Goal: Task Accomplishment & Management: Complete application form

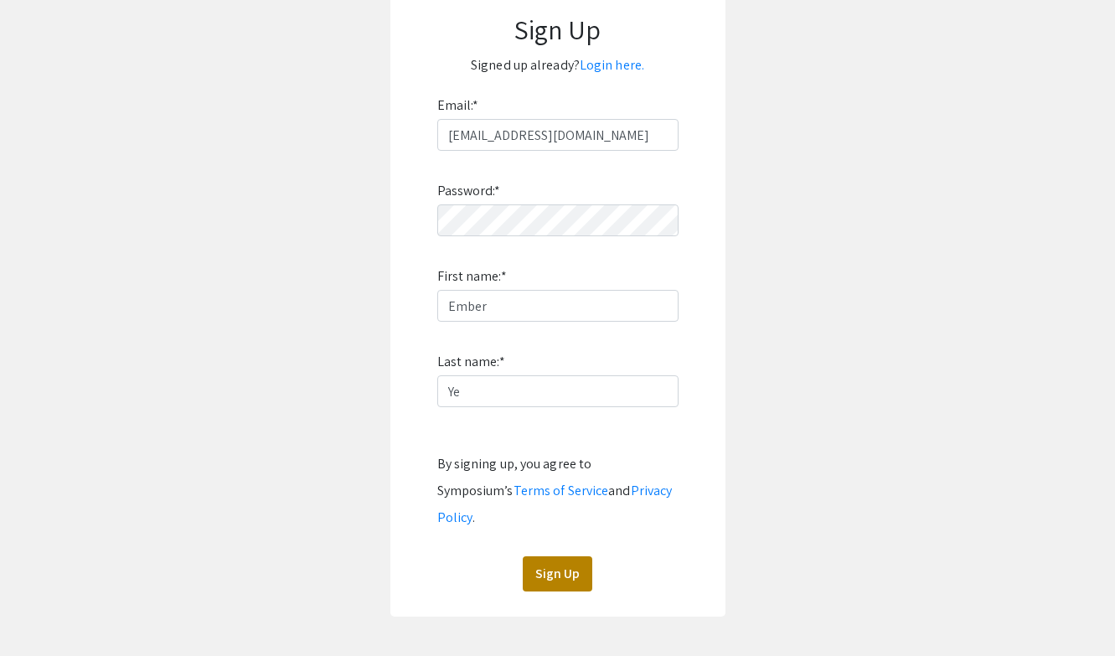
type input "Ye"
click at [552, 556] on button "Sign Up" at bounding box center [558, 573] width 70 height 35
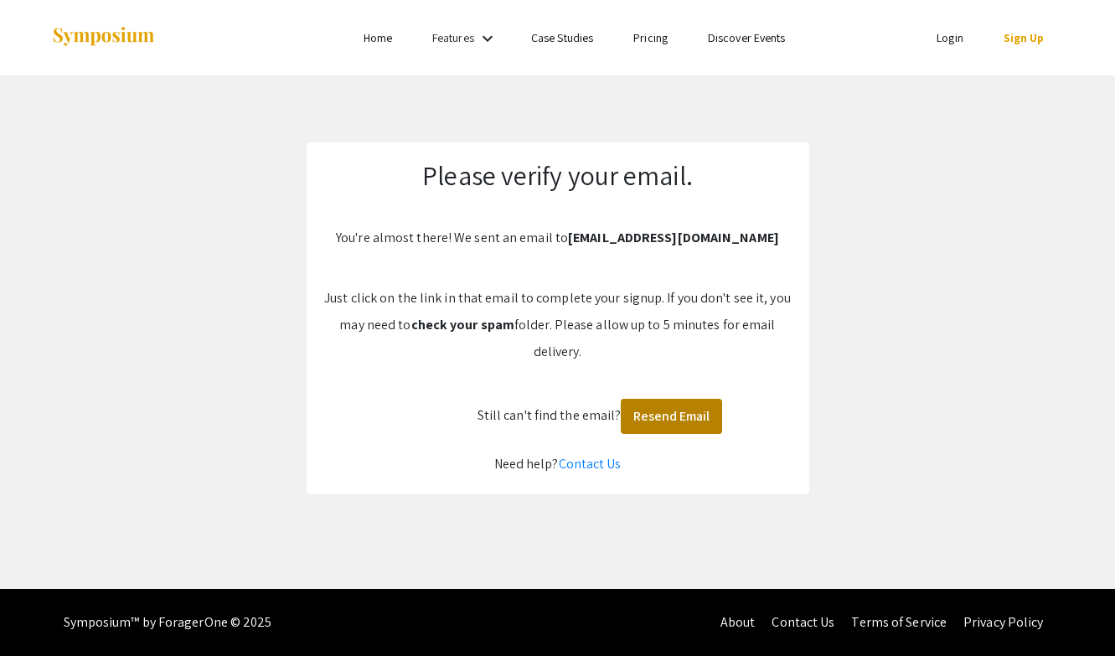
click at [656, 421] on button "Resend Email" at bounding box center [671, 416] width 101 height 35
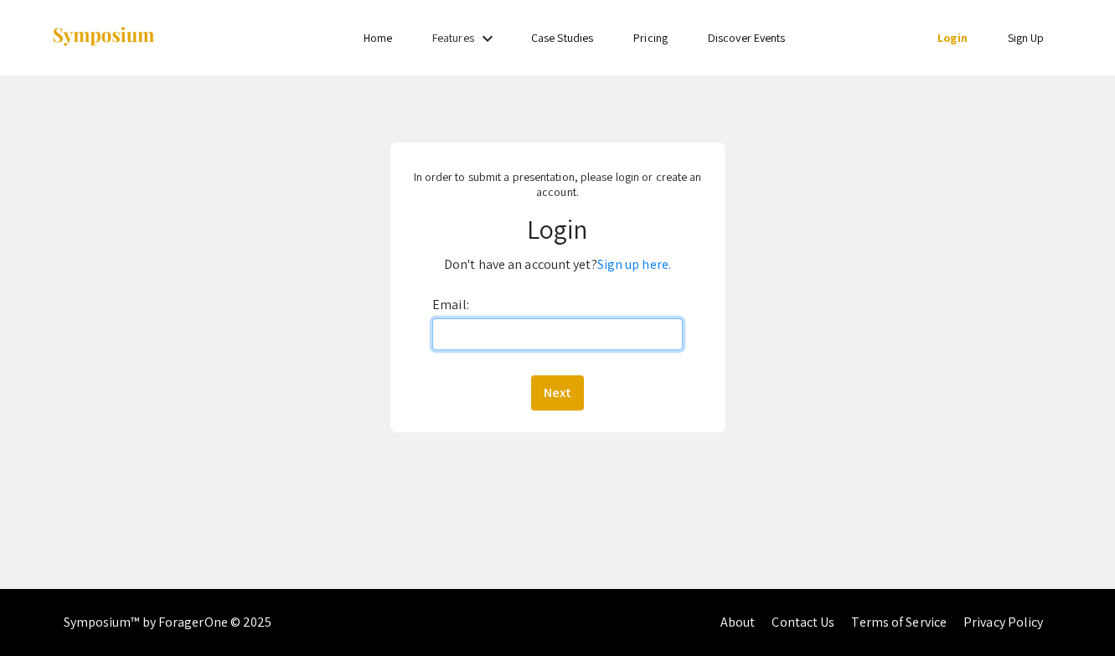
click at [571, 336] on input "Email:" at bounding box center [557, 334] width 251 height 32
type input "[EMAIL_ADDRESS][DOMAIN_NAME]"
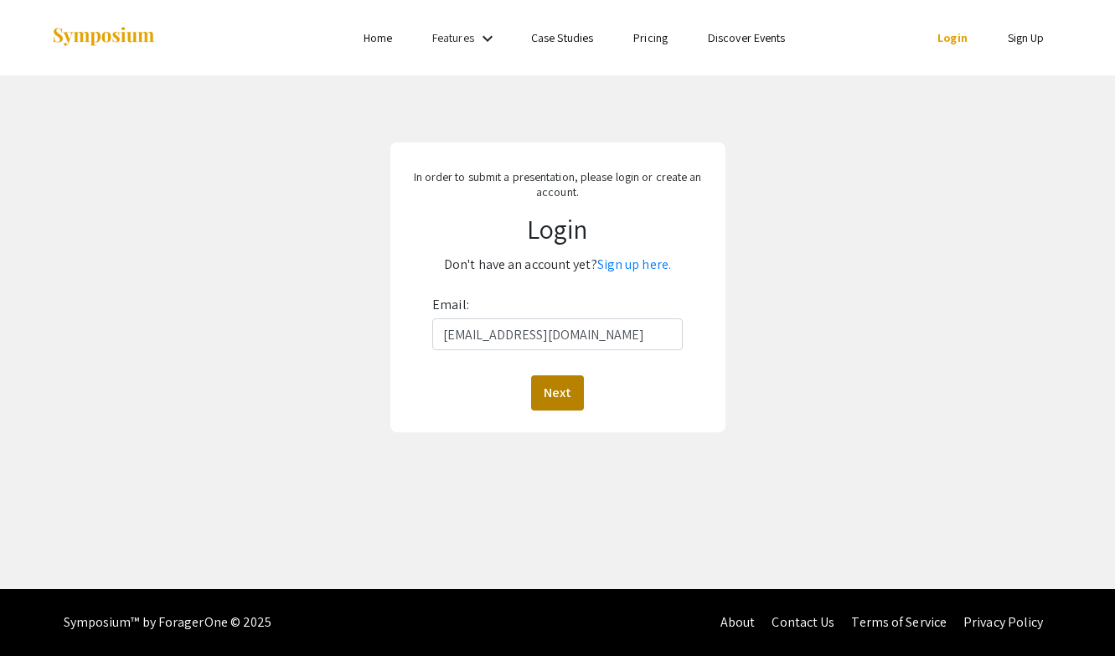
click at [563, 399] on button "Next" at bounding box center [557, 392] width 53 height 35
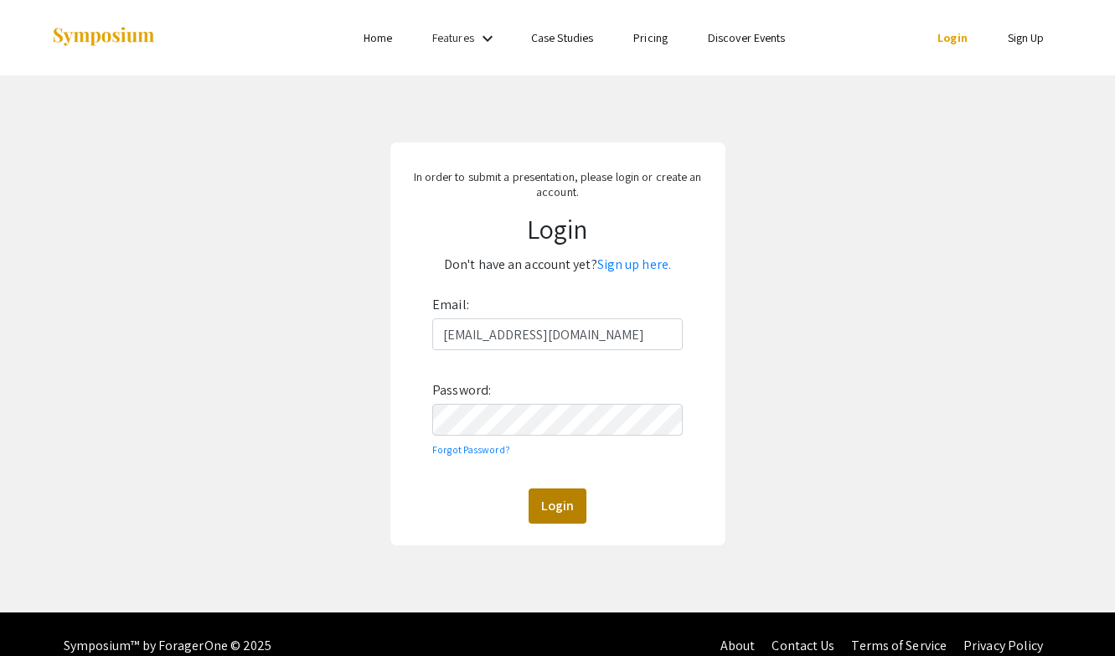
click at [570, 512] on button "Login" at bounding box center [558, 505] width 58 height 35
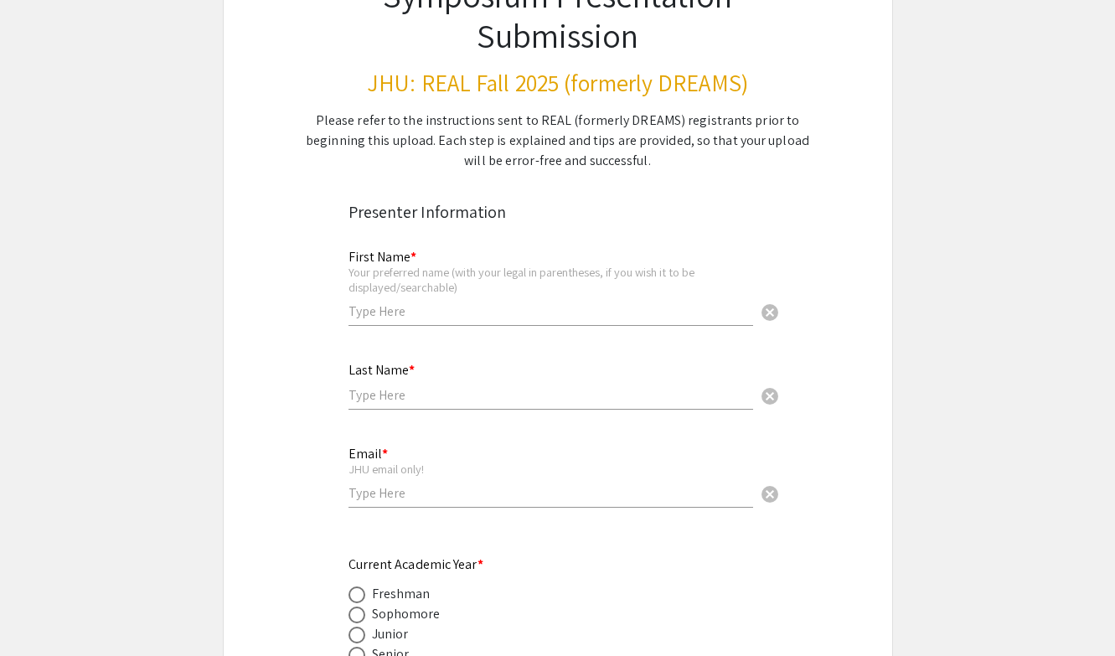
scroll to position [166, 0]
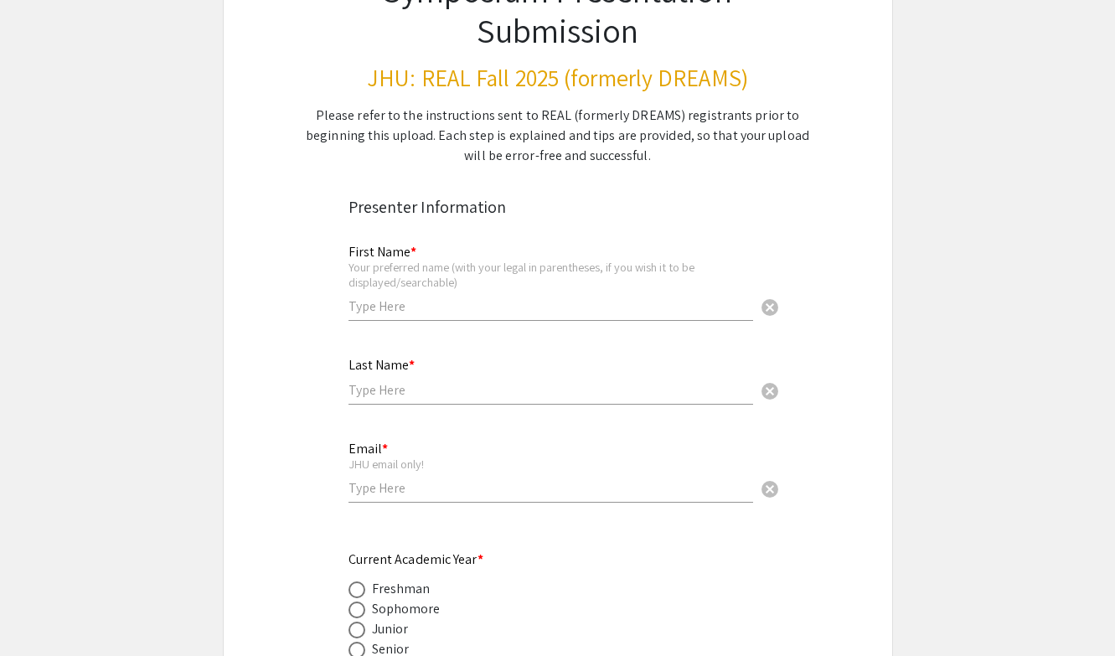
click at [550, 309] on input "text" at bounding box center [551, 306] width 405 height 18
type input "Ember"
click at [566, 381] on input "text" at bounding box center [551, 390] width 405 height 18
type input "Ye"
click at [521, 486] on input "email" at bounding box center [551, 488] width 405 height 18
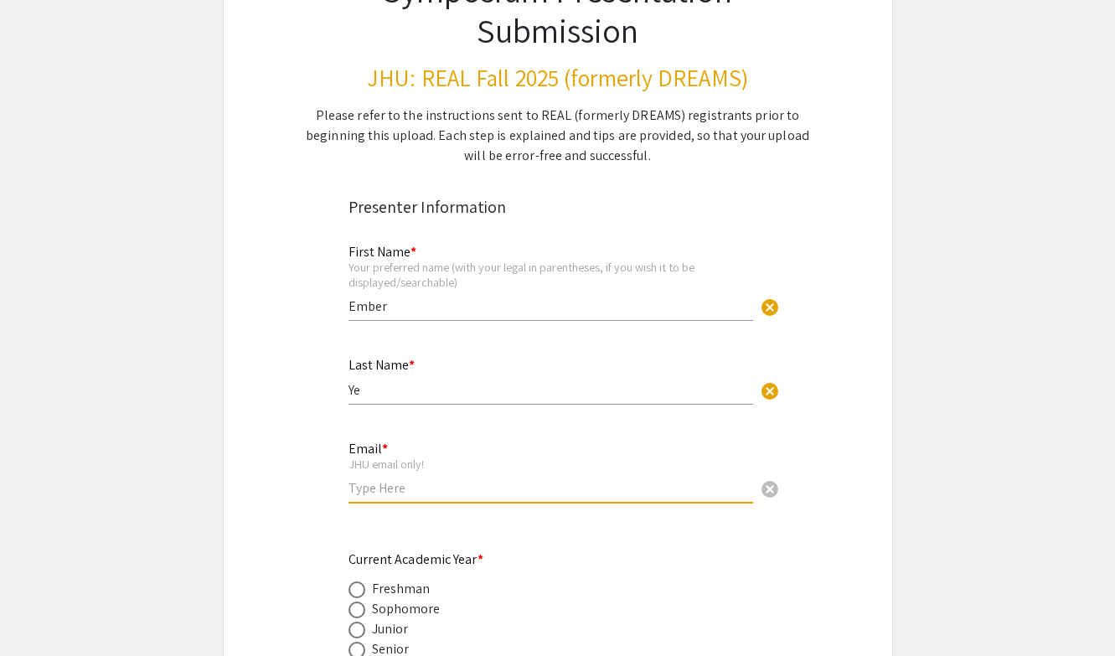
click at [509, 309] on input "Ember" at bounding box center [551, 306] width 405 height 18
click at [507, 483] on input "email" at bounding box center [551, 488] width 405 height 18
click at [503, 314] on div "First Name * Your preferred name (with your legal in parentheses, if you wish i…" at bounding box center [551, 274] width 405 height 93
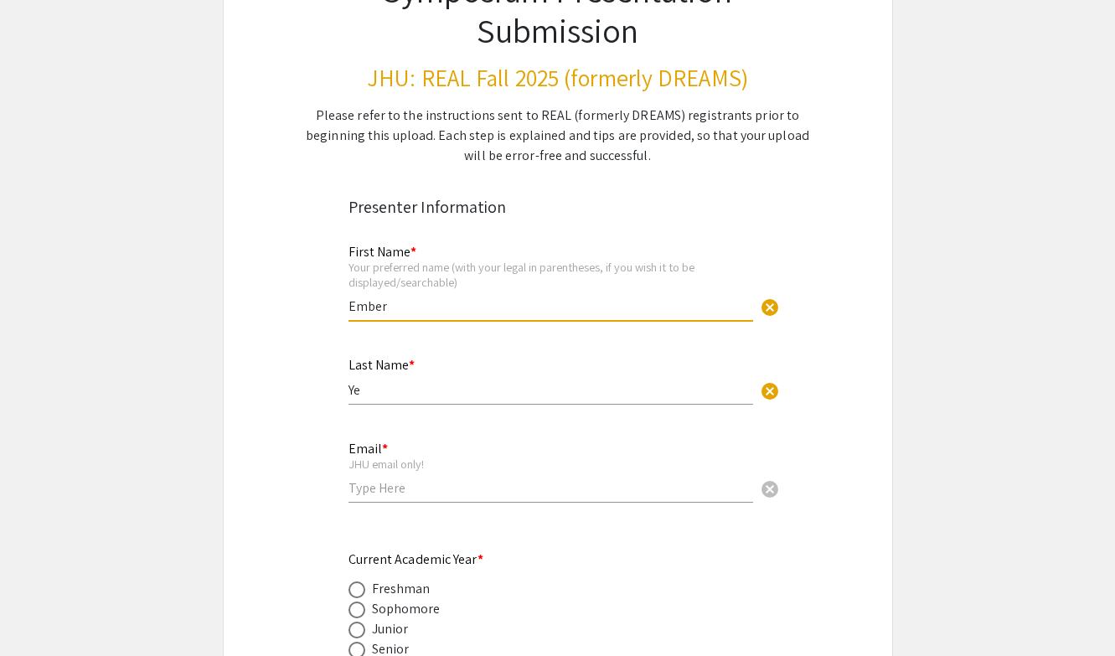
type input "Ember"
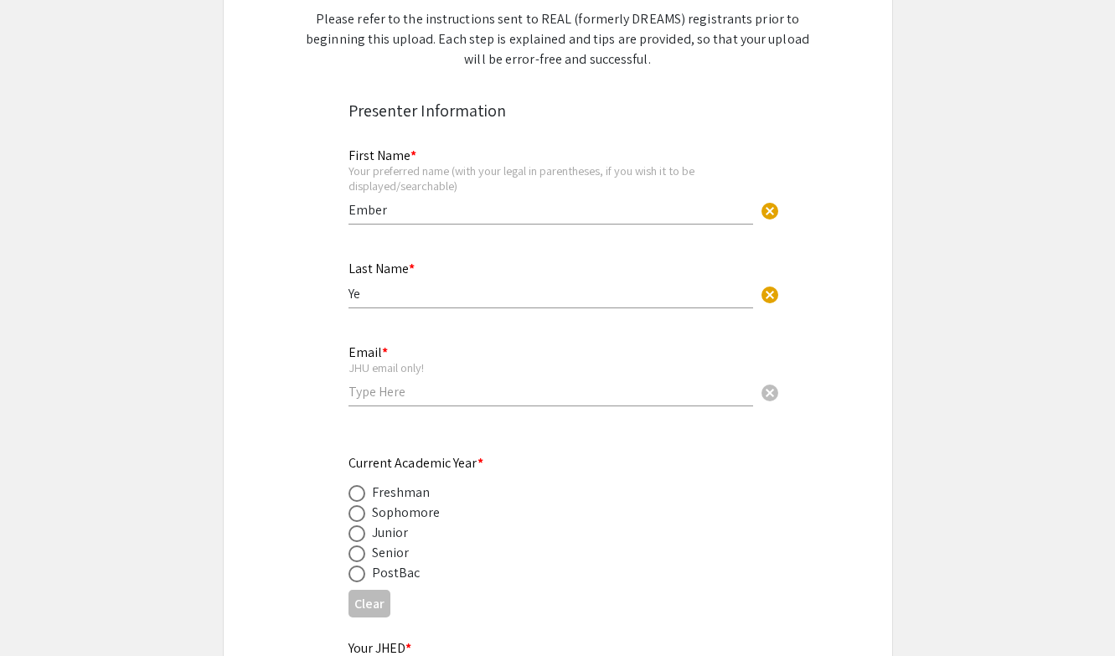
scroll to position [267, 0]
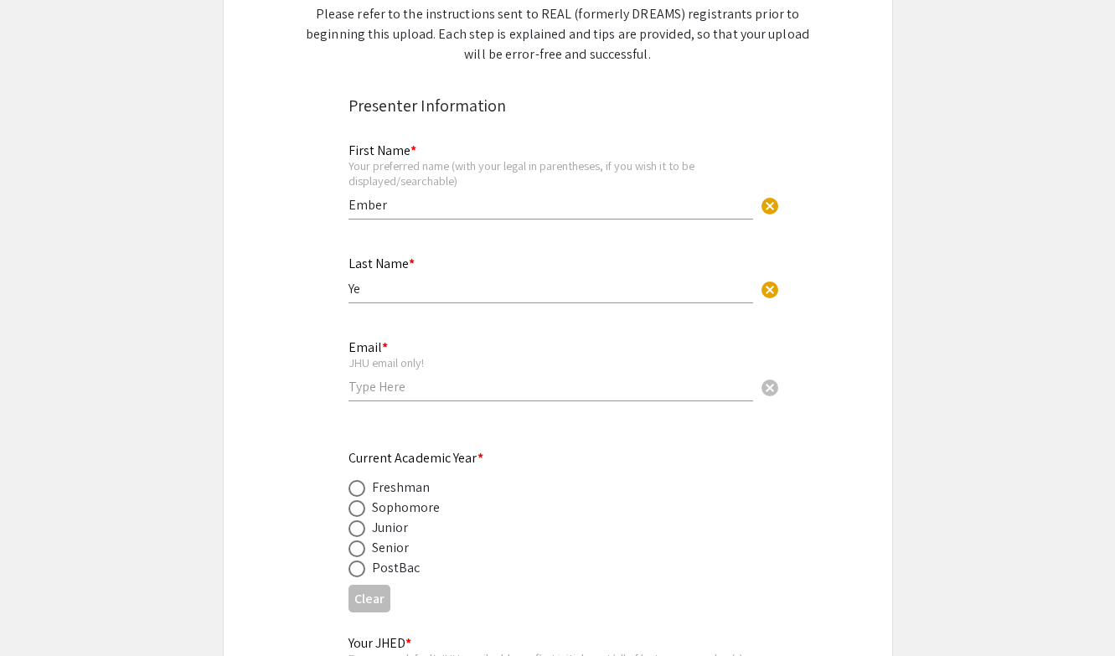
click at [456, 388] on input "email" at bounding box center [551, 387] width 405 height 18
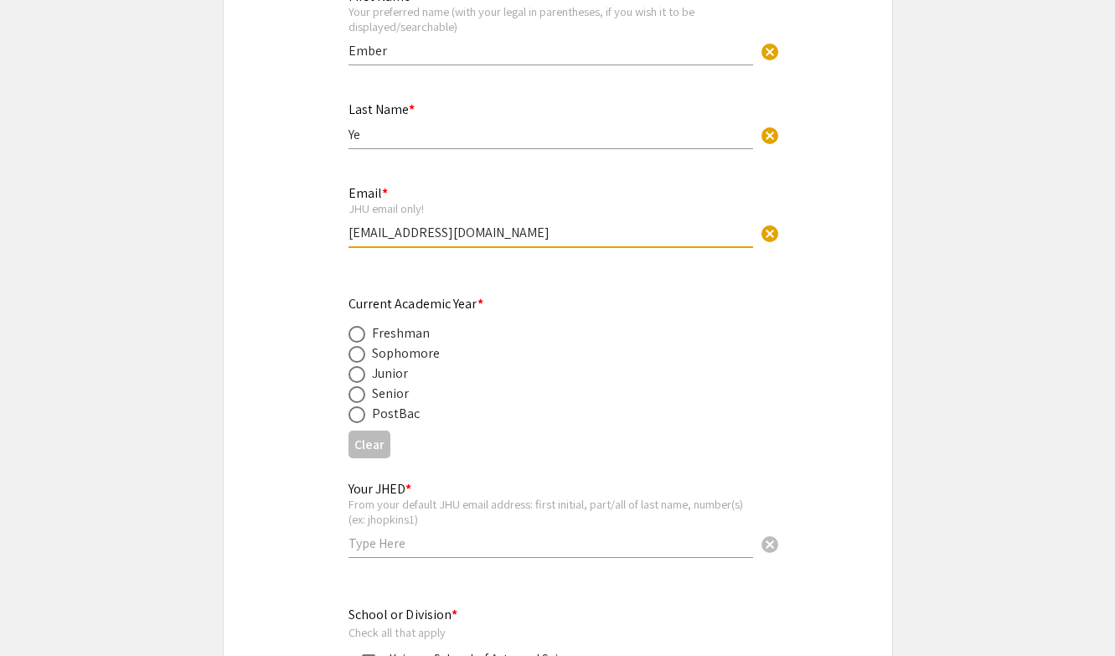
scroll to position [427, 0]
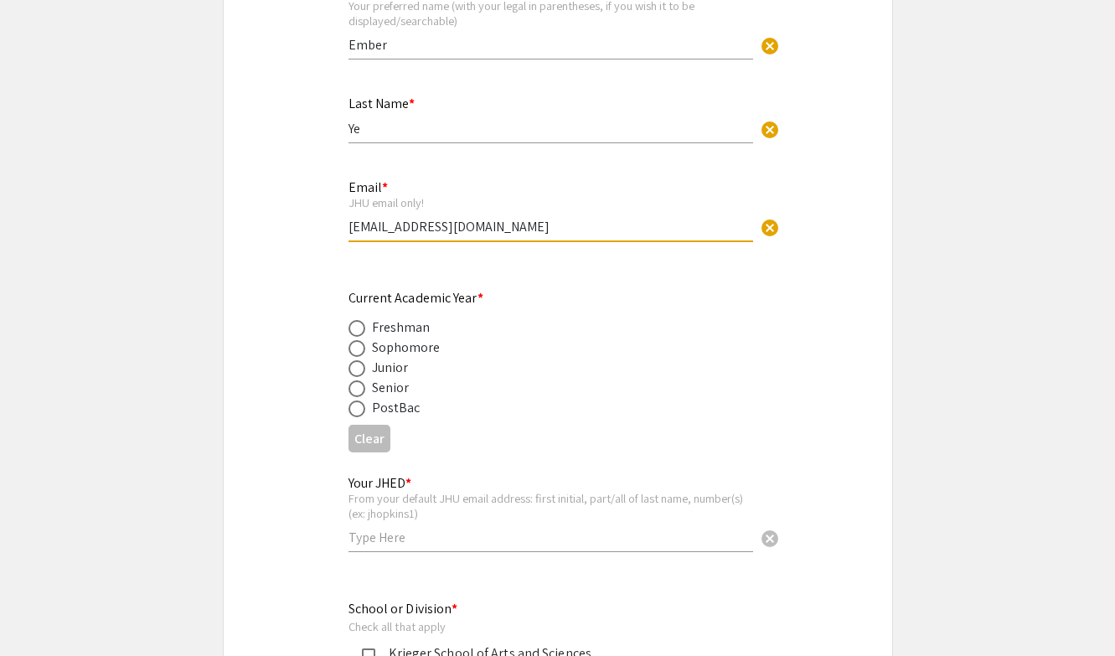
type input "[EMAIL_ADDRESS][DOMAIN_NAME]"
click at [356, 390] on span at bounding box center [357, 388] width 17 height 17
click at [356, 390] on input "radio" at bounding box center [357, 388] width 17 height 17
radio input "true"
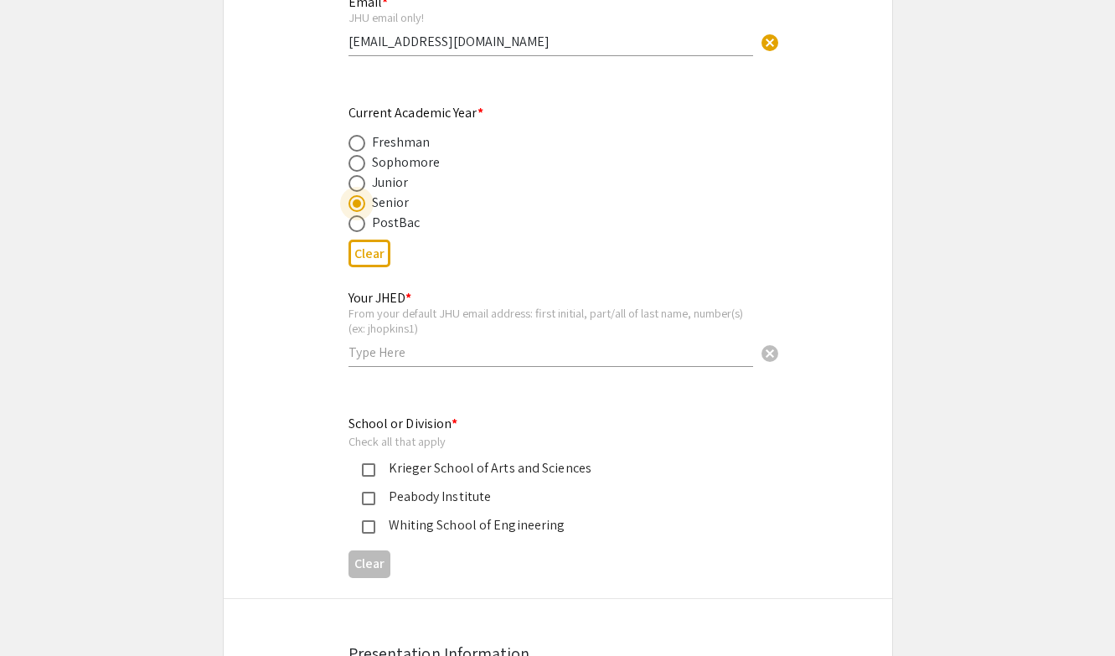
scroll to position [615, 0]
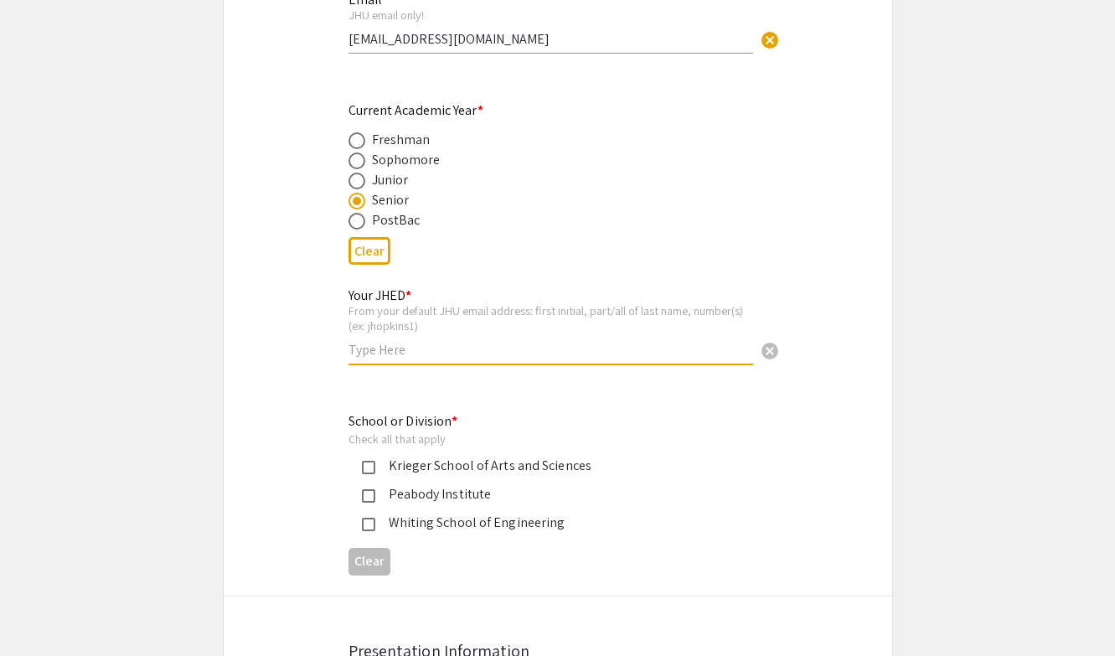
click at [415, 350] on input "text" at bounding box center [551, 350] width 405 height 18
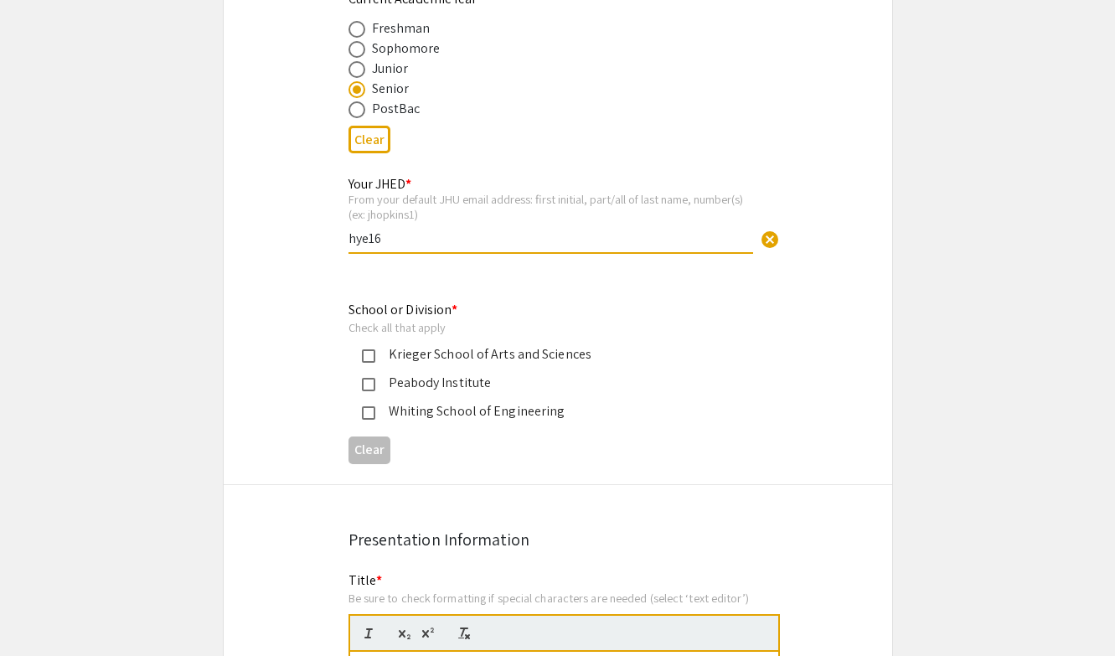
scroll to position [728, 0]
type input "hye16"
click at [369, 353] on mat-pseudo-checkbox at bounding box center [368, 354] width 13 height 13
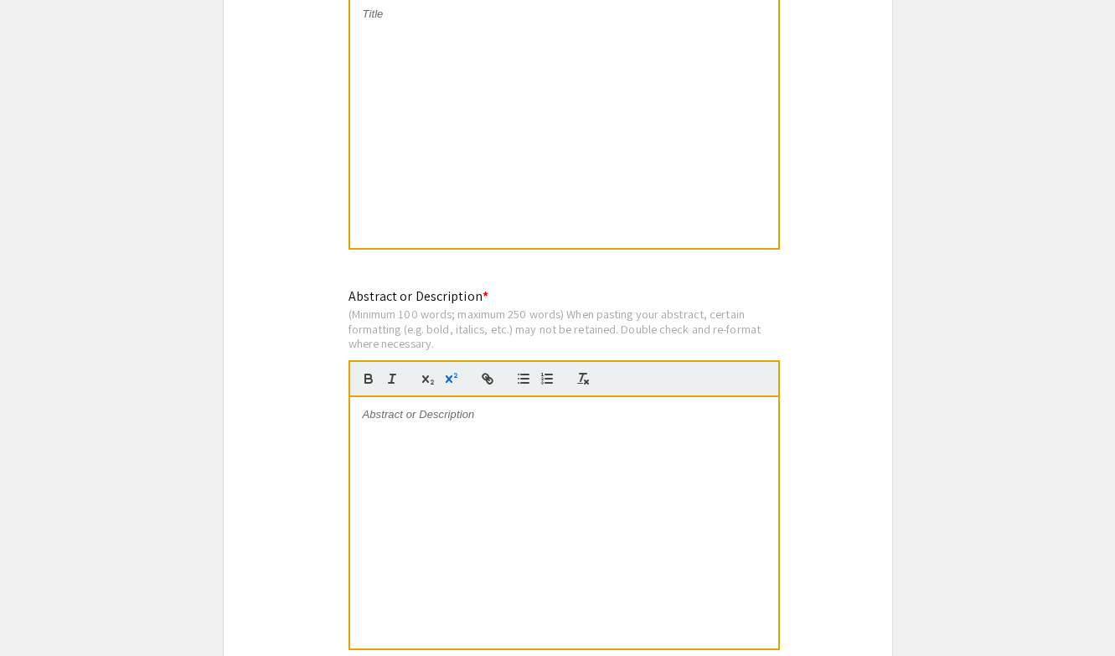
scroll to position [1405, 0]
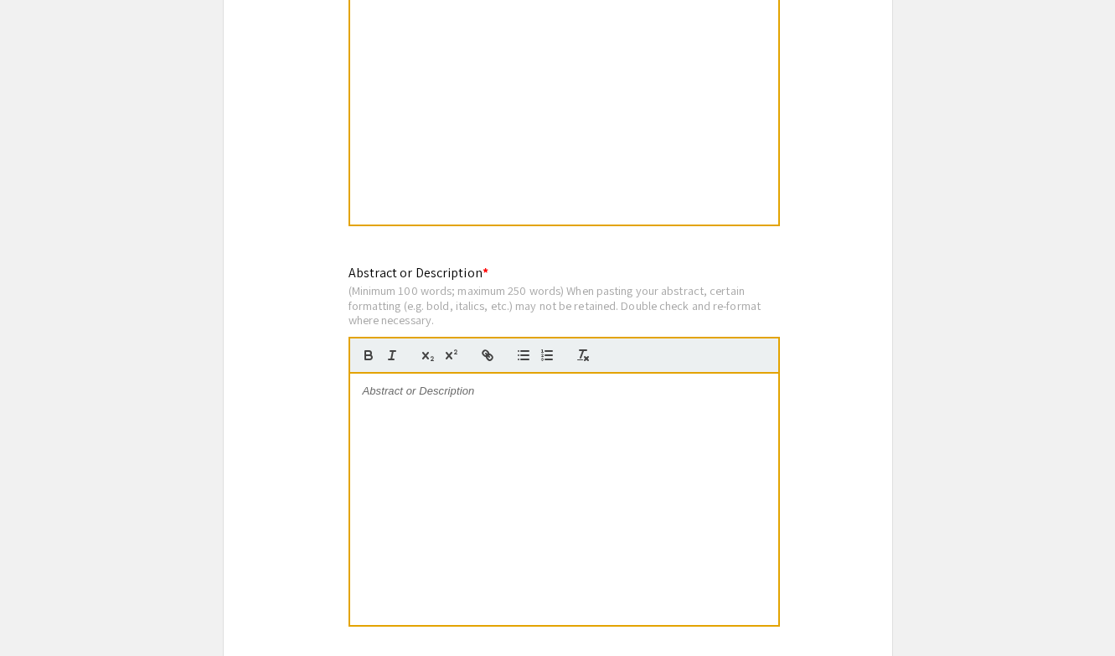
click at [476, 444] on div at bounding box center [564, 499] width 428 height 251
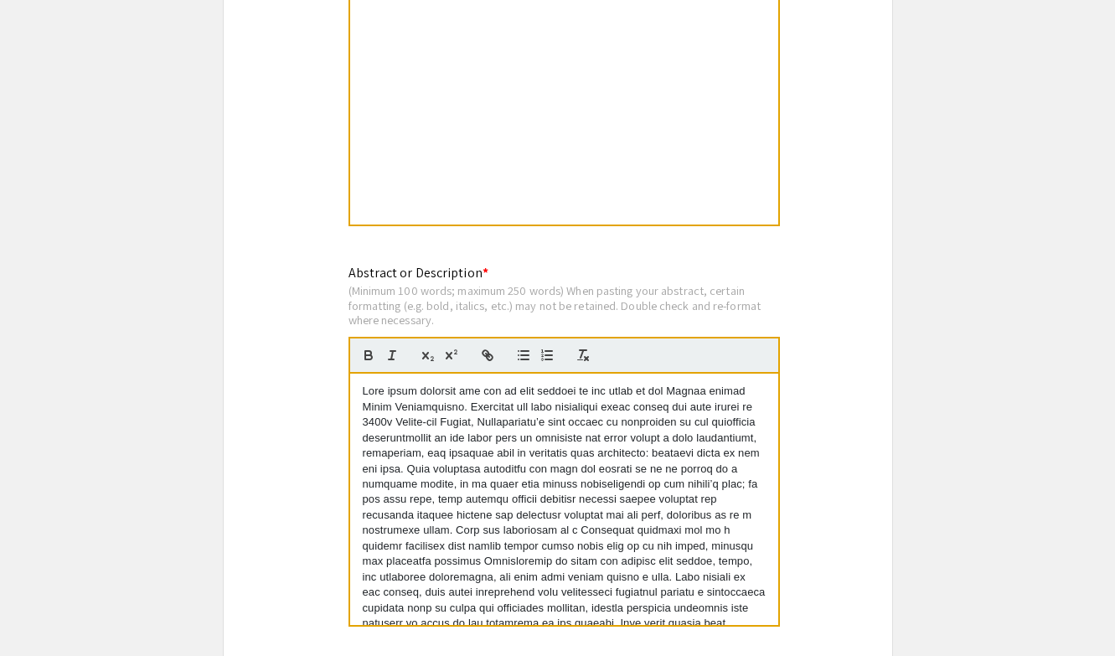
scroll to position [0, 0]
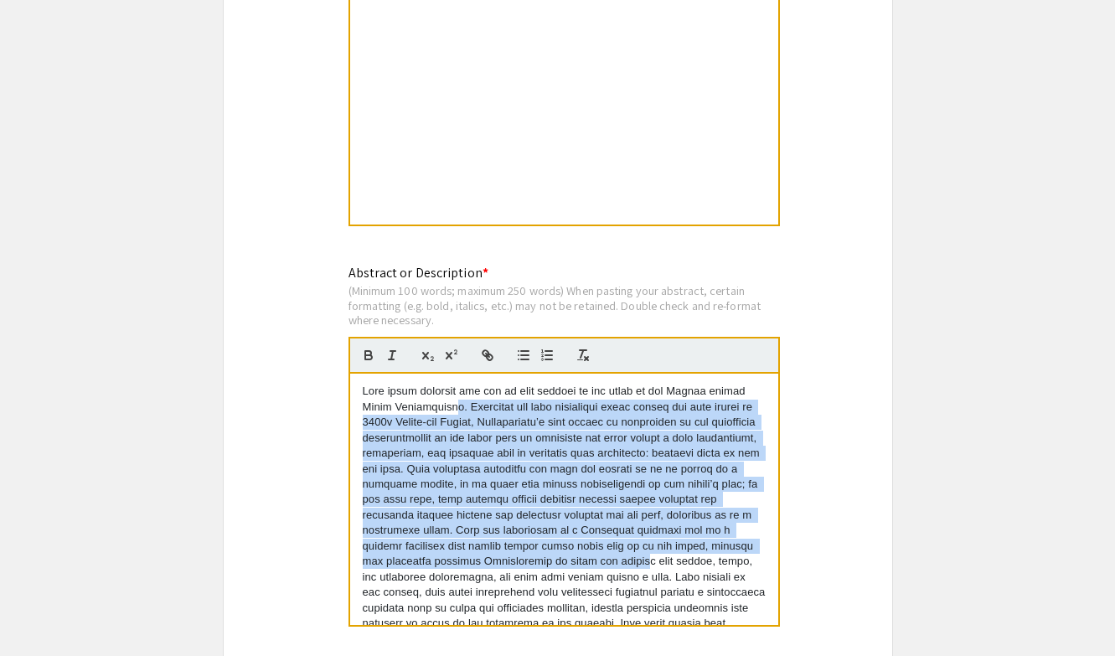
drag, startPoint x: 422, startPoint y: 407, endPoint x: 637, endPoint y: 555, distance: 260.3
click at [637, 555] on p at bounding box center [564, 546] width 403 height 325
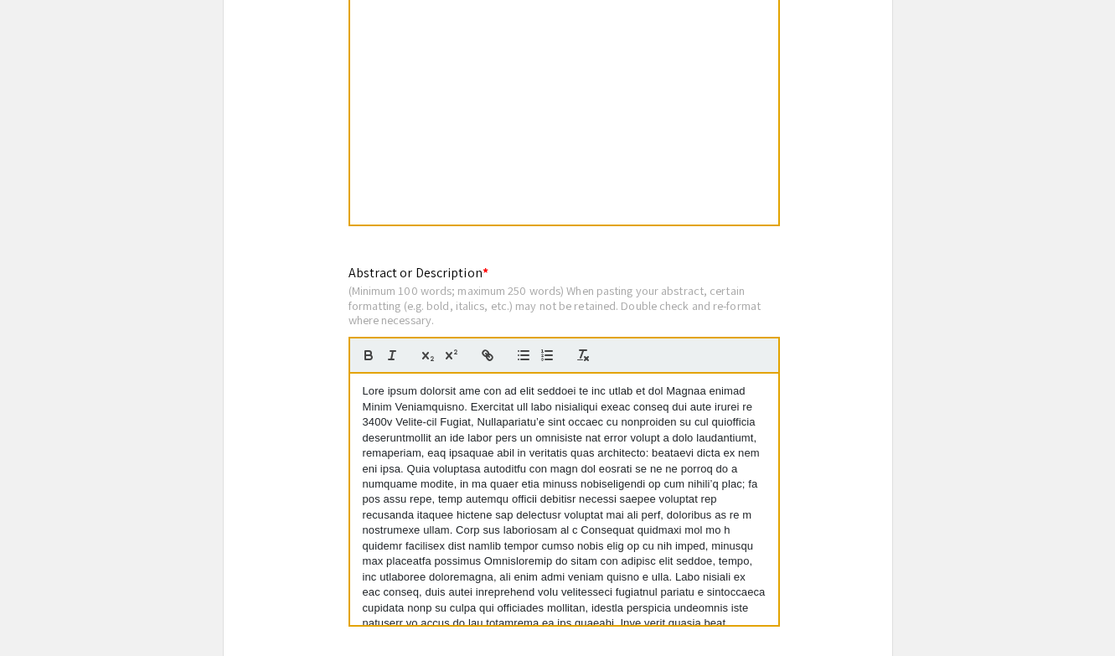
click at [680, 564] on p at bounding box center [564, 546] width 403 height 325
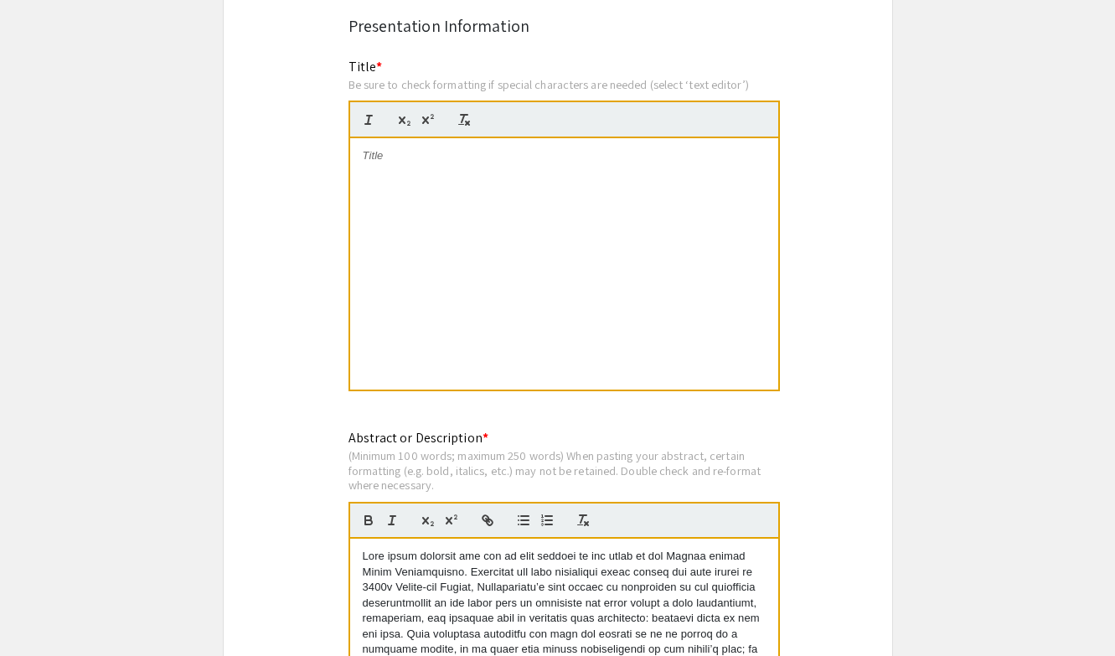
click at [504, 195] on div at bounding box center [564, 263] width 428 height 251
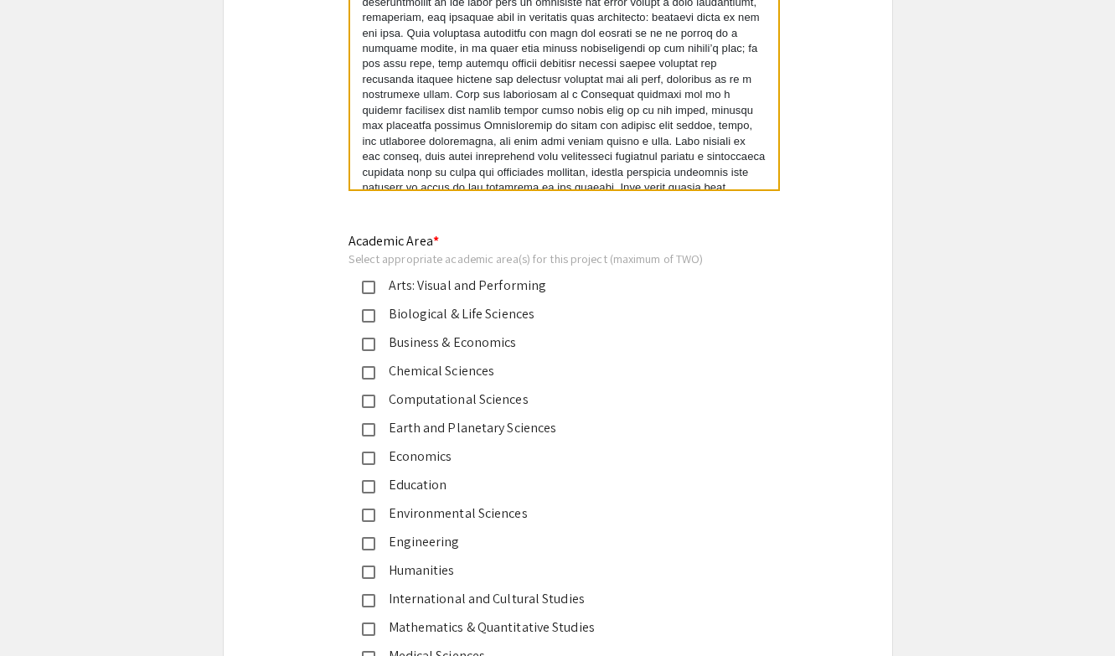
scroll to position [1857, 0]
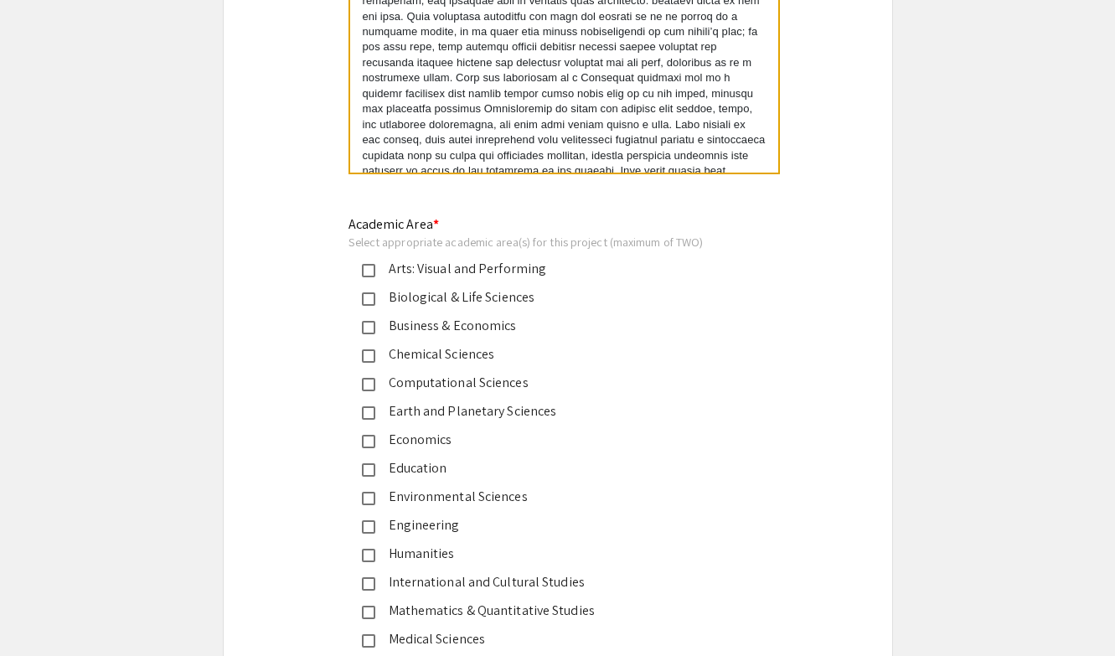
click at [367, 268] on mat-pseudo-checkbox at bounding box center [368, 270] width 13 height 13
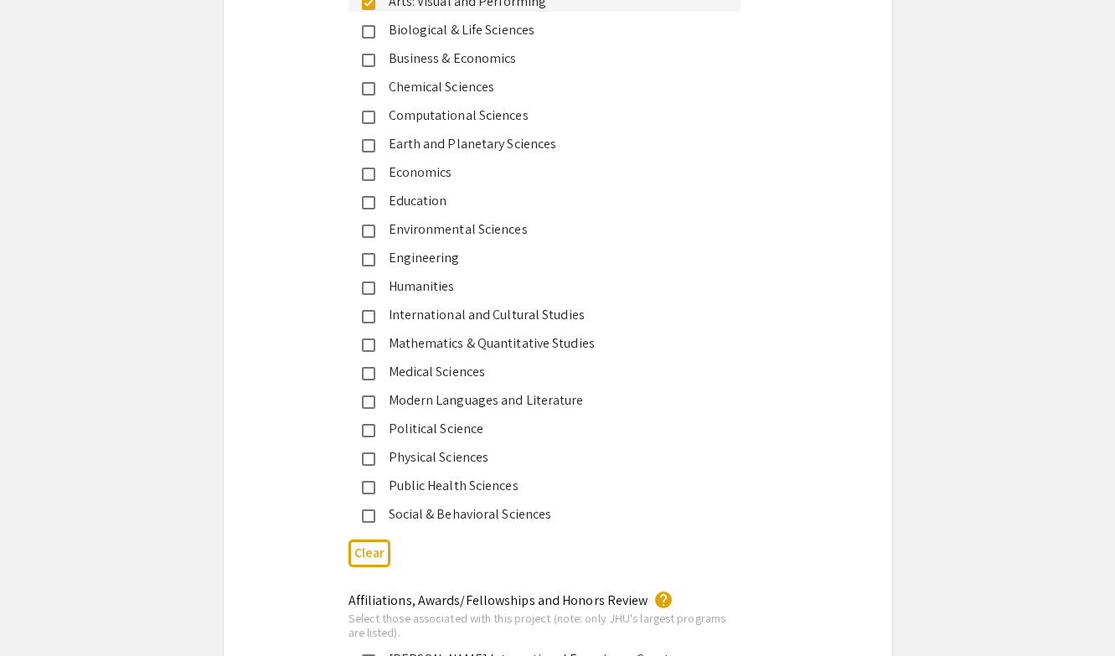
scroll to position [2125, 0]
click at [367, 283] on mat-pseudo-checkbox at bounding box center [368, 288] width 13 height 13
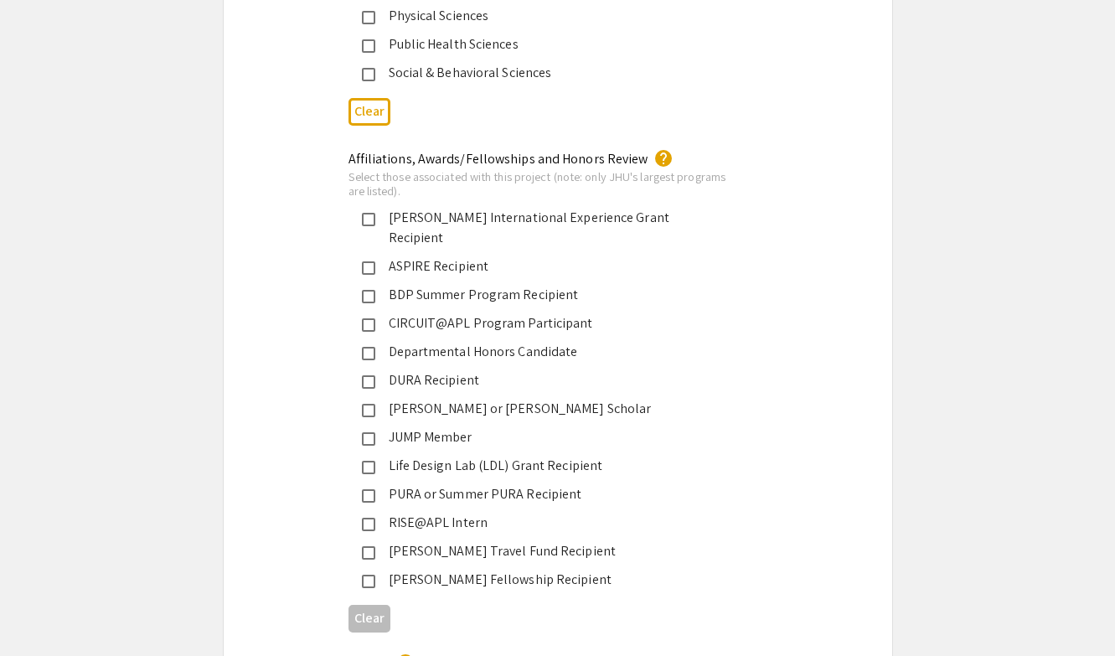
scroll to position [2570, 0]
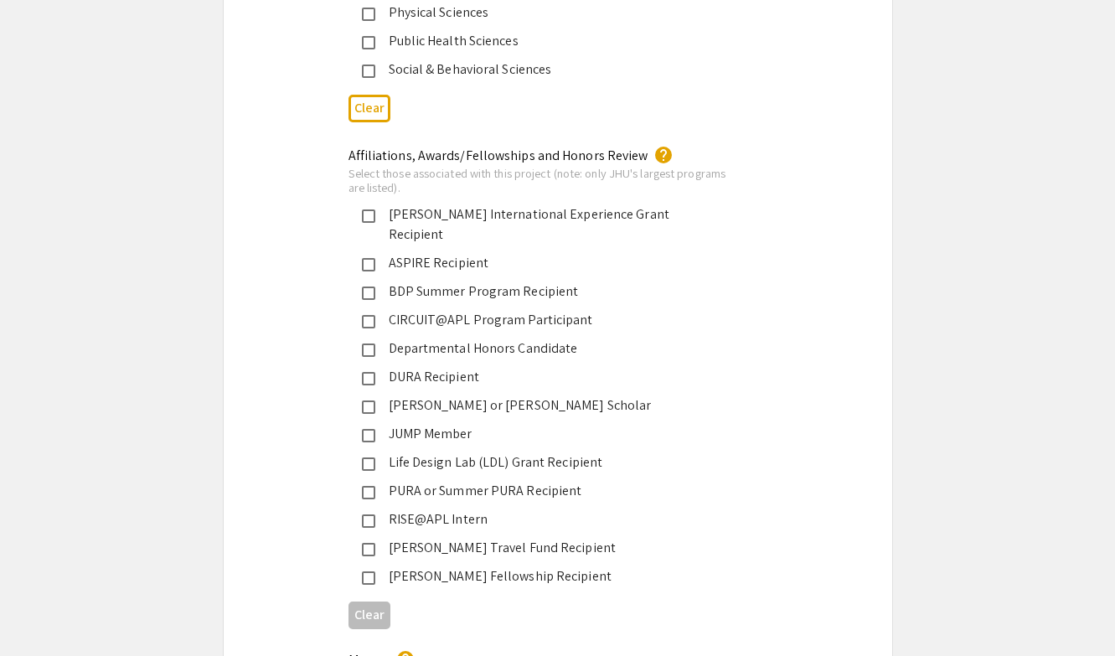
click at [372, 258] on mat-pseudo-checkbox at bounding box center [368, 264] width 13 height 13
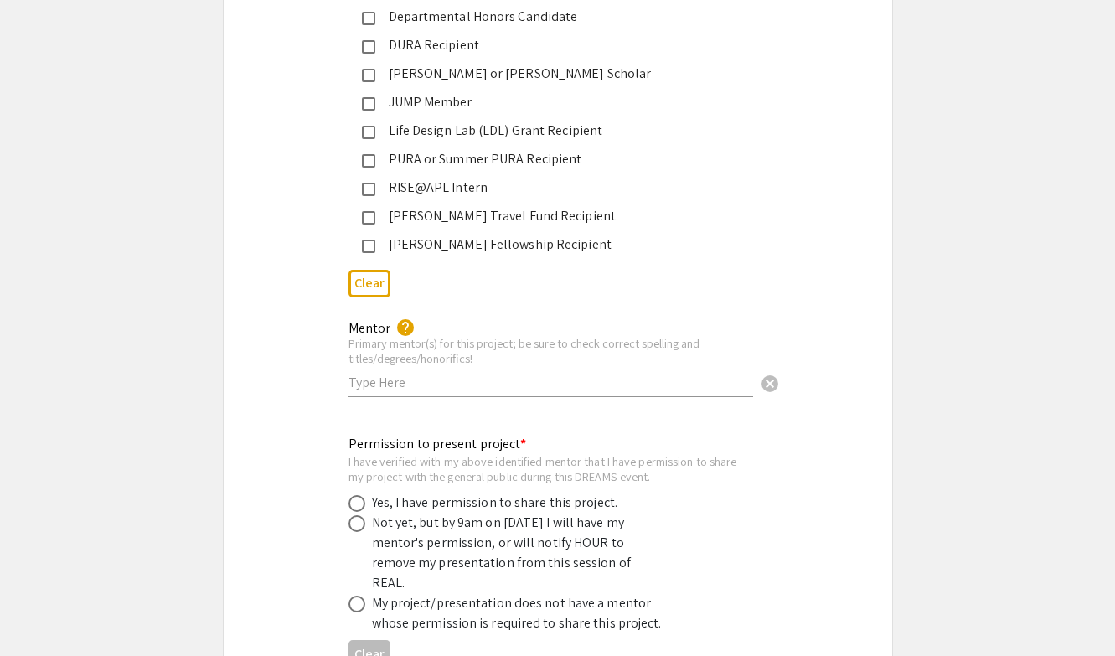
scroll to position [2904, 0]
click at [439, 371] on input "text" at bounding box center [551, 380] width 405 height 18
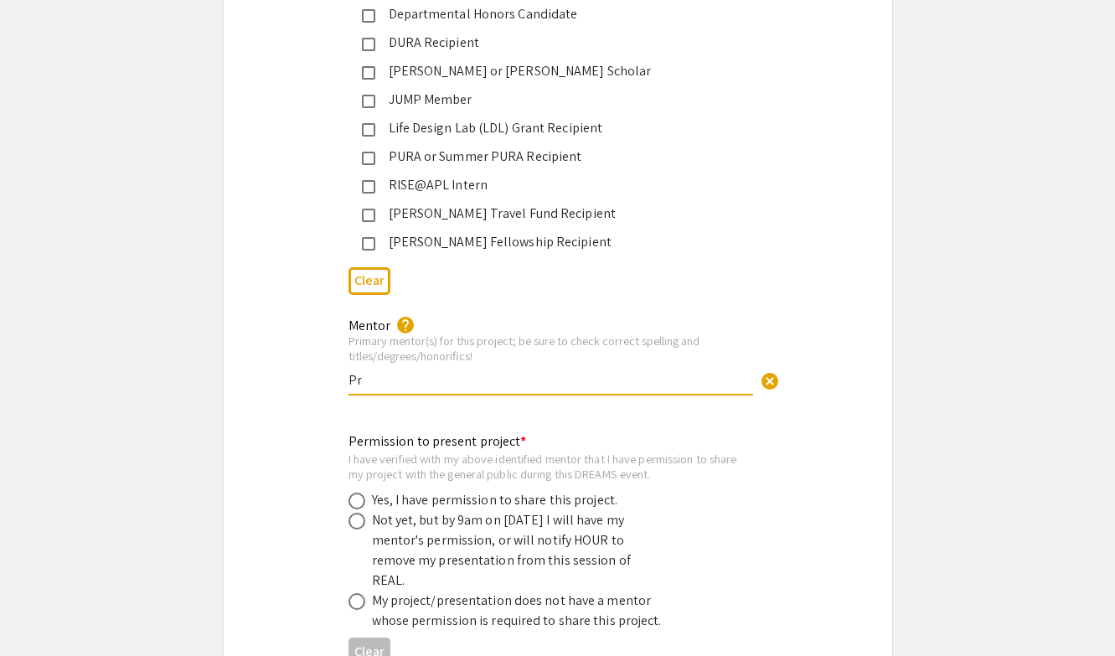
type input "P"
click at [757, 458] on app-form-preview-multi-select-field "Permission to present project * I have verified with my above identified mentor…" at bounding box center [558, 551] width 419 height 240
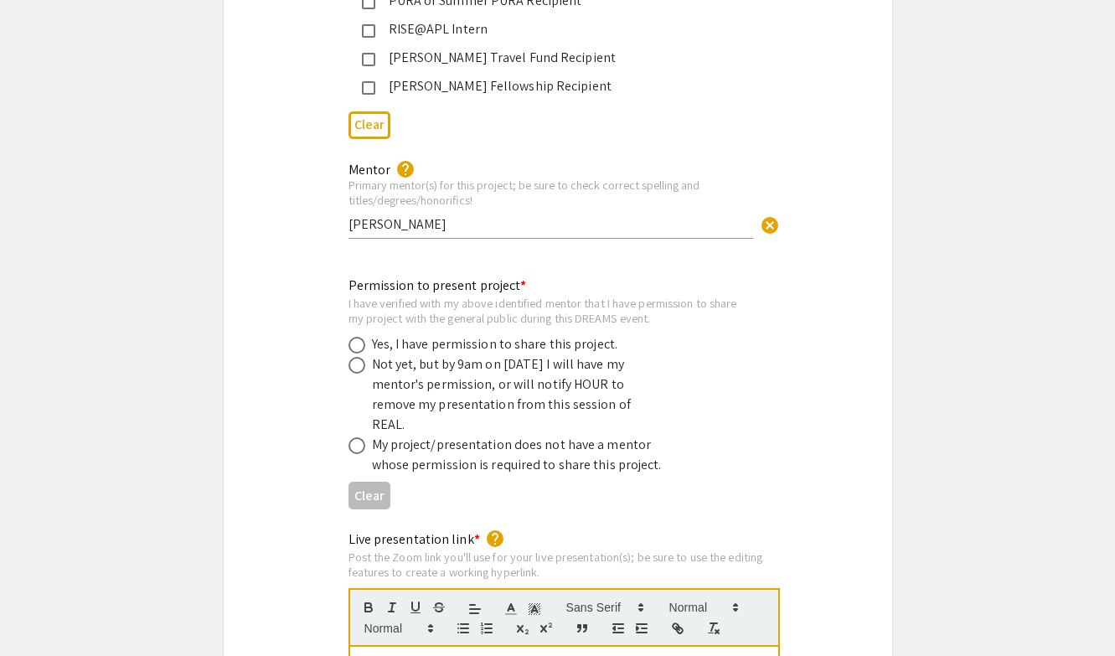
scroll to position [3064, 0]
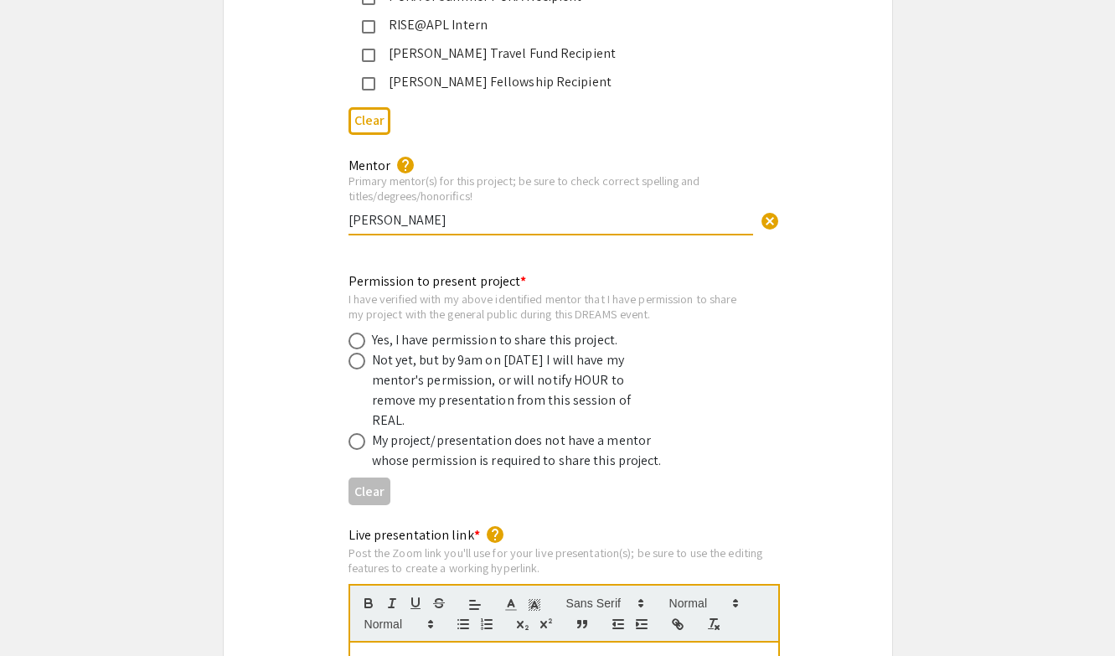
click at [405, 211] on input "Caroline Lilian Schopp" at bounding box center [551, 220] width 405 height 18
click at [495, 209] on div "Mentor help Primary mentor(s) for this project; be sure to check correct spelli…" at bounding box center [551, 188] width 405 height 93
drag, startPoint x: 478, startPoint y: 199, endPoint x: 315, endPoint y: 199, distance: 162.5
click at [315, 199] on div "Mentor help Primary mentor(s) for this project; be sure to check correct spelli…" at bounding box center [558, 205] width 669 height 100
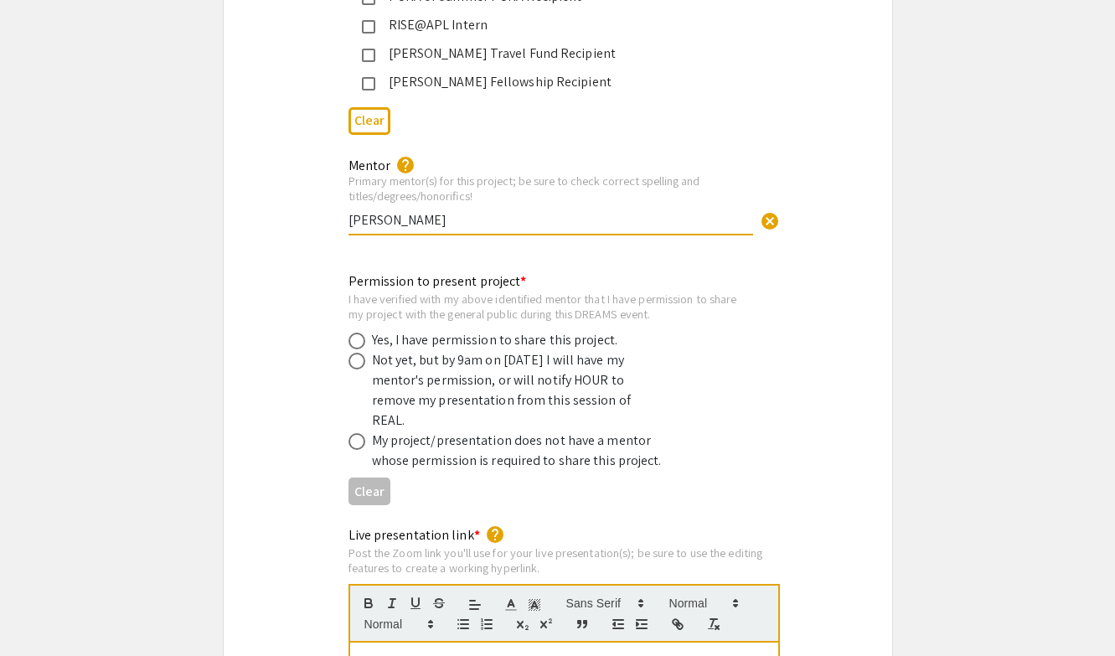
drag, startPoint x: 412, startPoint y: 195, endPoint x: 411, endPoint y: 245, distance: 49.4
click at [411, 211] on input "Caroline Lilian Schopp" at bounding box center [551, 220] width 405 height 18
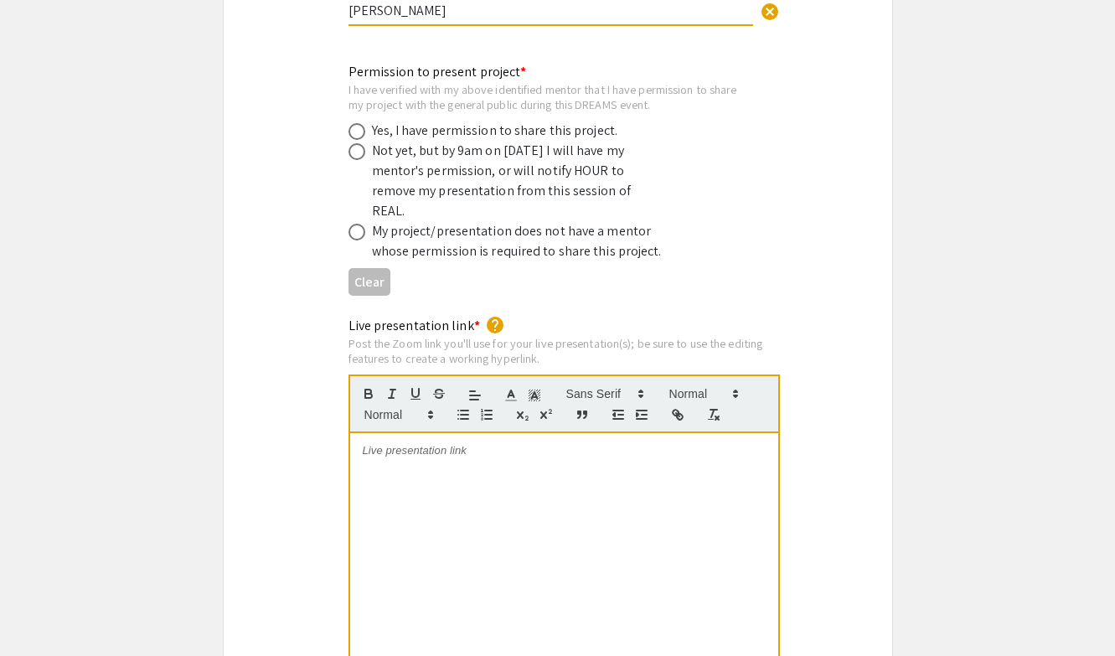
scroll to position [3274, 0]
type input "Caroline Lillian Schopp"
click at [359, 142] on span at bounding box center [357, 150] width 17 height 17
click at [359, 142] on input "radio" at bounding box center [357, 150] width 17 height 17
radio input "true"
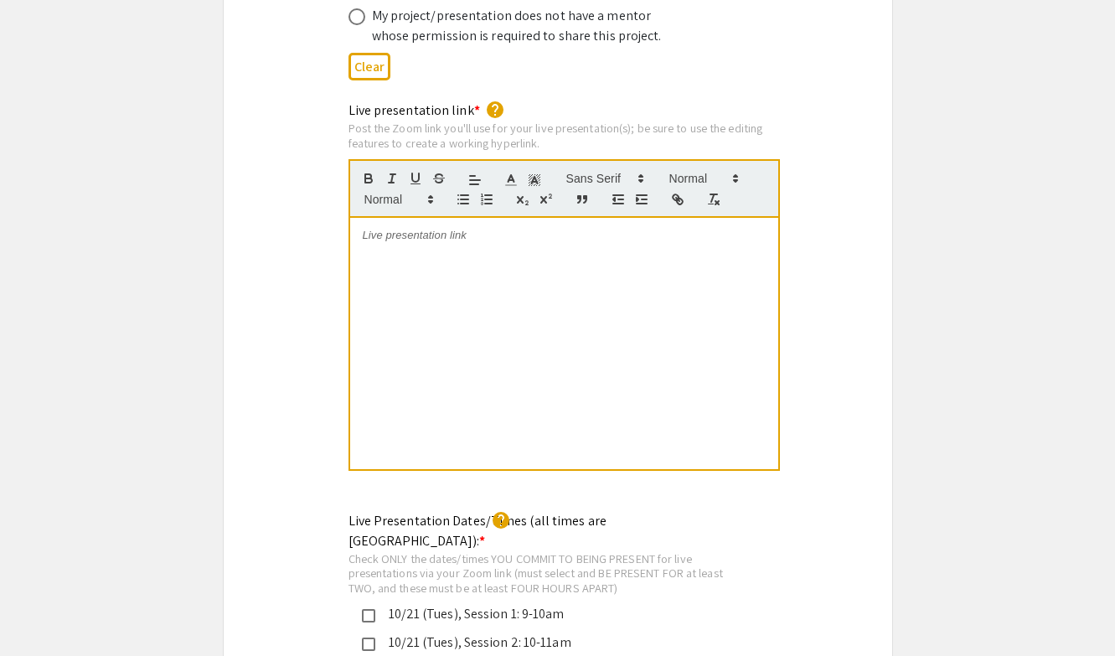
scroll to position [3495, 0]
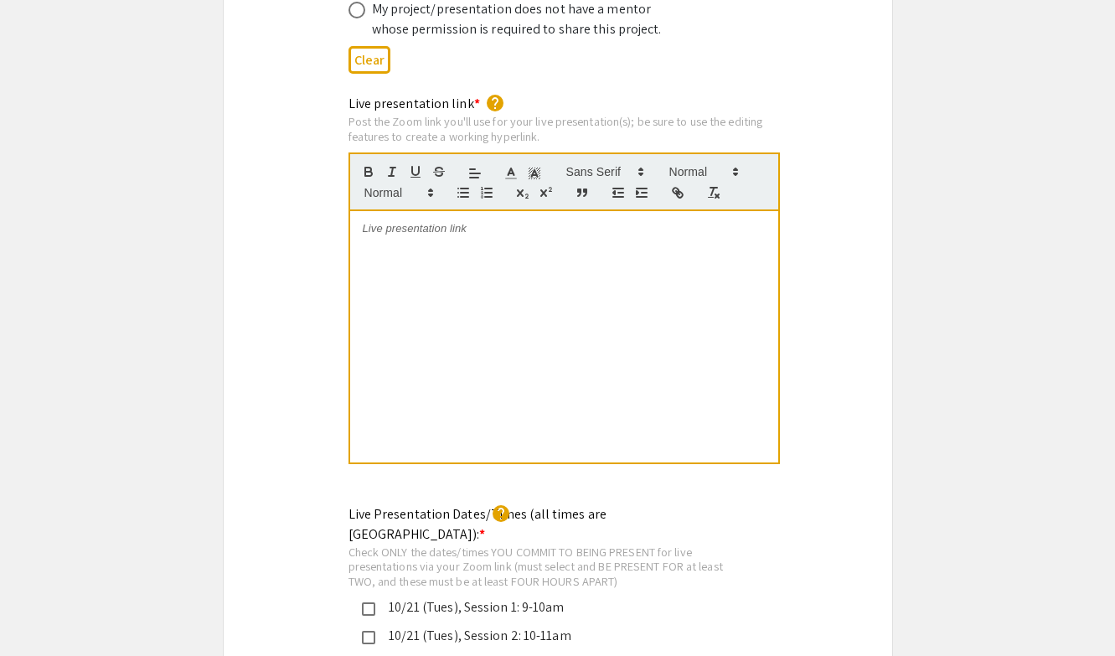
click at [461, 211] on div at bounding box center [564, 336] width 428 height 251
click at [506, 211] on div at bounding box center [564, 336] width 428 height 251
click at [795, 230] on div "Live presentation link * help Post the Zoom link you'll use for your live prese…" at bounding box center [558, 291] width 669 height 394
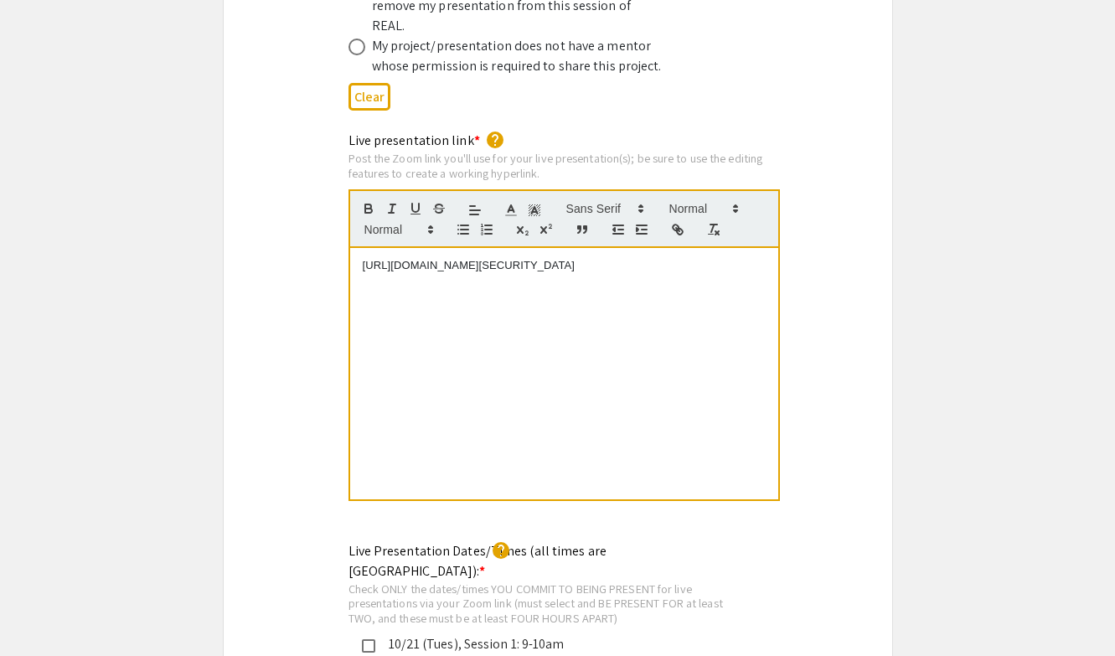
scroll to position [3351, 0]
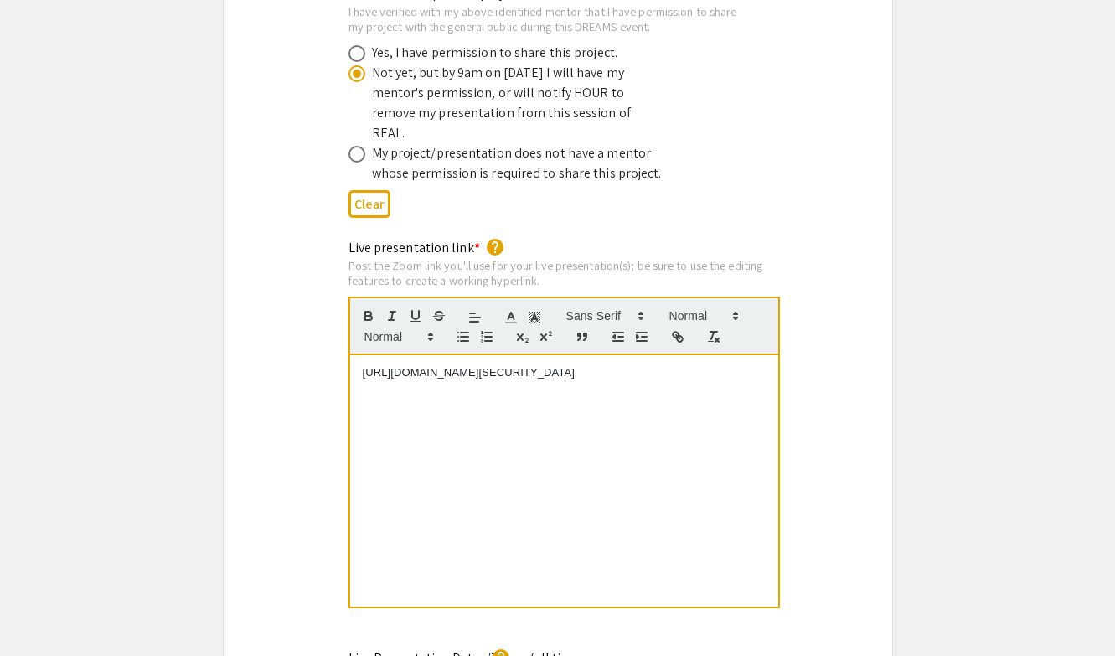
click at [656, 365] on p "https://JHUBlueJays.zoom.us/j/95973659342?pwd=U8pqClUK0oPNovjTxsIoeTGhb9m9UP.1" at bounding box center [564, 372] width 403 height 15
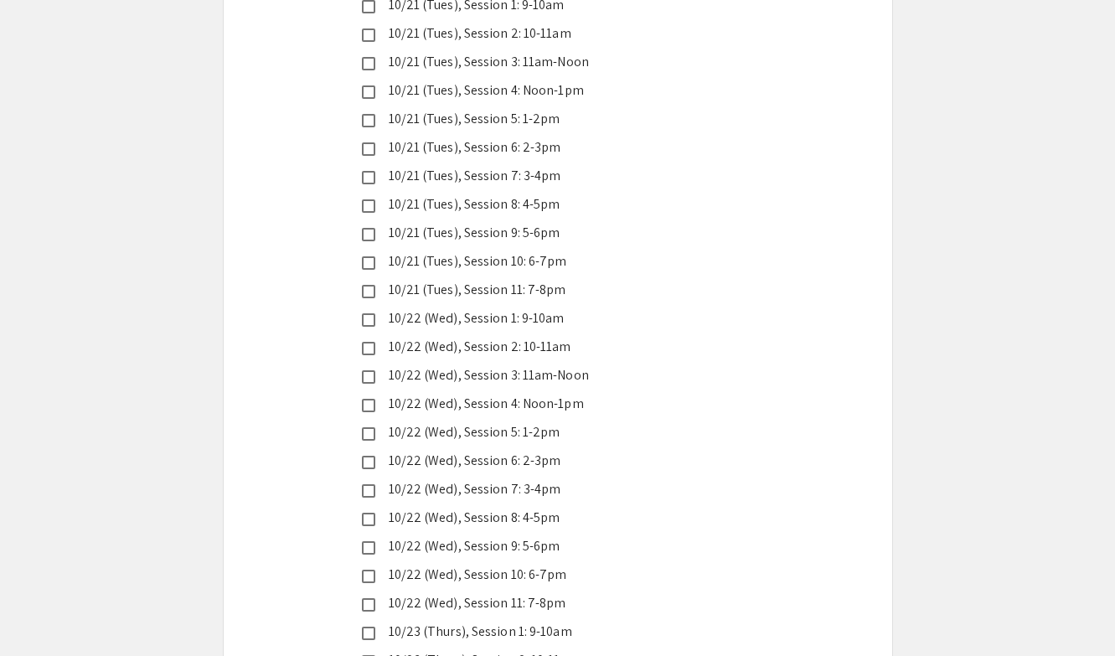
scroll to position [4099, 0]
click at [366, 341] on mat-pseudo-checkbox at bounding box center [368, 347] width 13 height 13
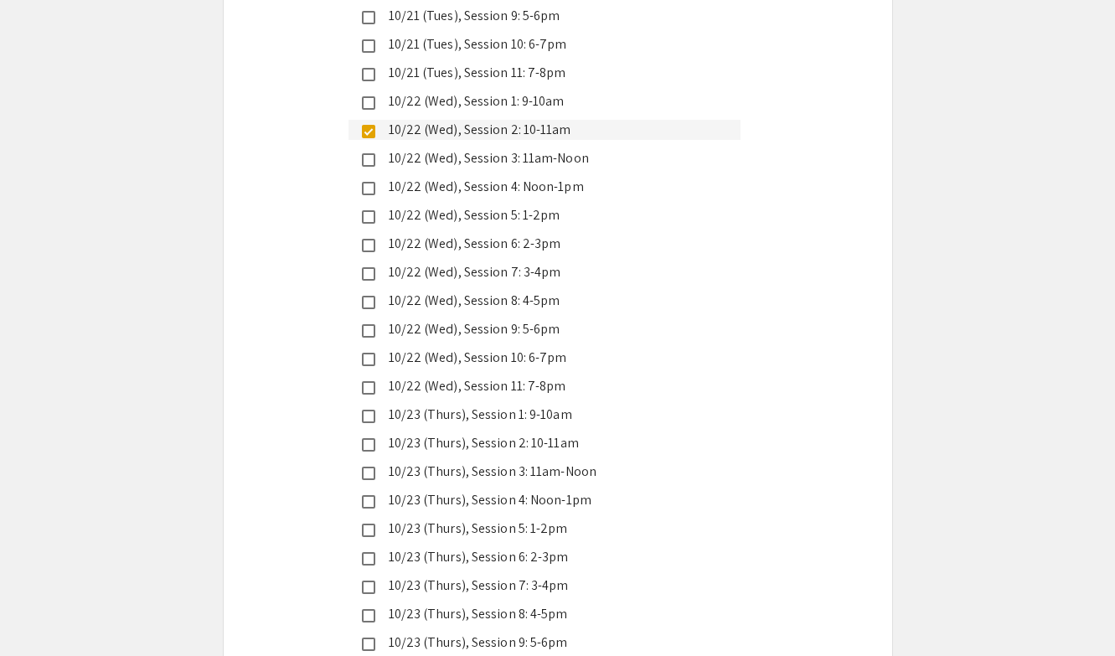
scroll to position [4317, 0]
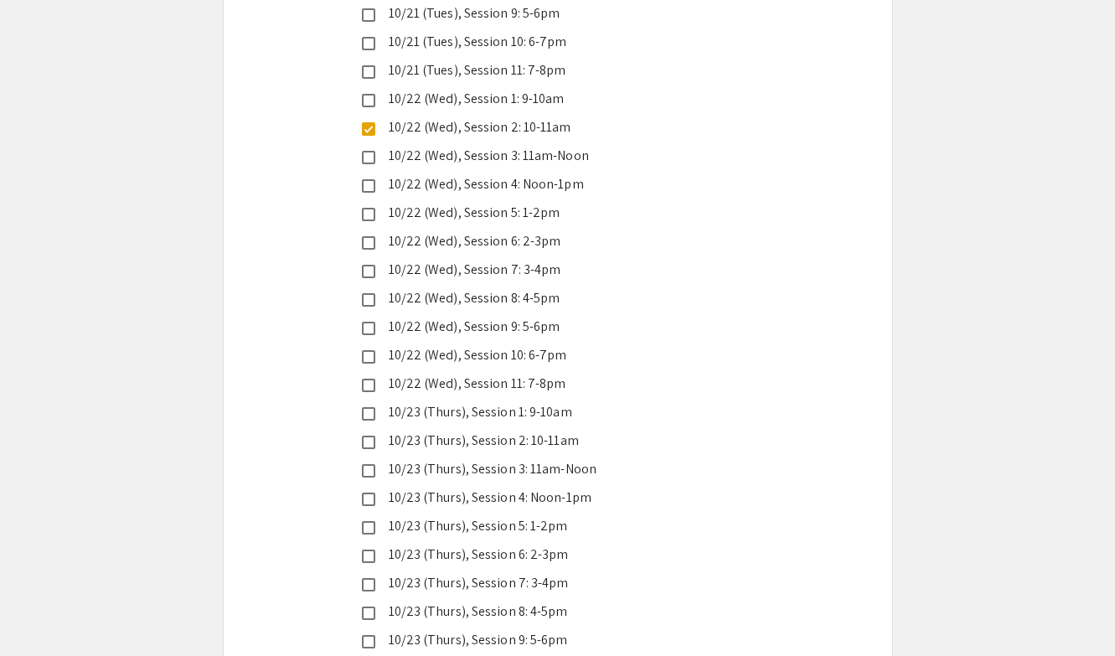
click at [369, 379] on mat-pseudo-checkbox at bounding box center [368, 385] width 13 height 13
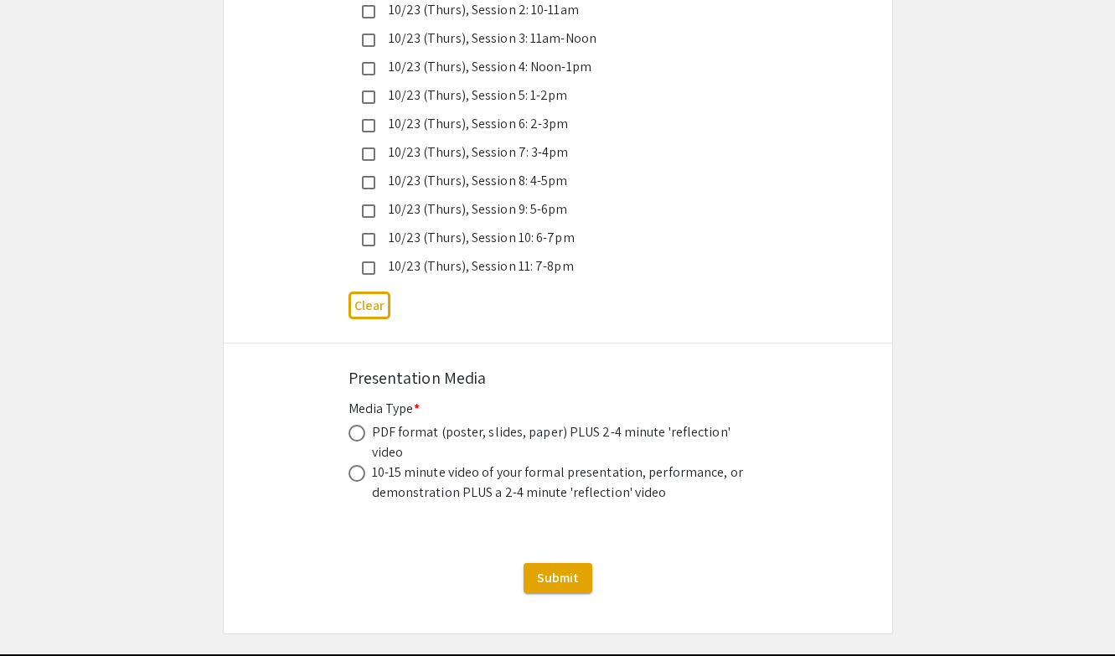
scroll to position [4747, 0]
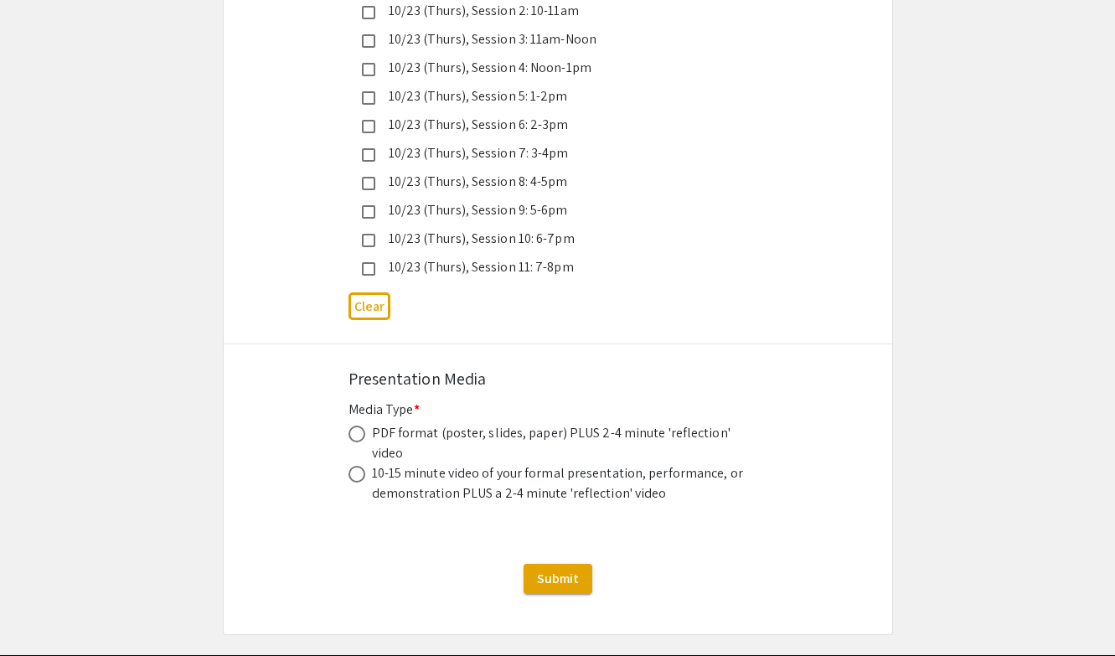
click at [357, 426] on span at bounding box center [357, 434] width 17 height 17
click at [357, 426] on input "radio" at bounding box center [357, 434] width 17 height 17
radio input "true"
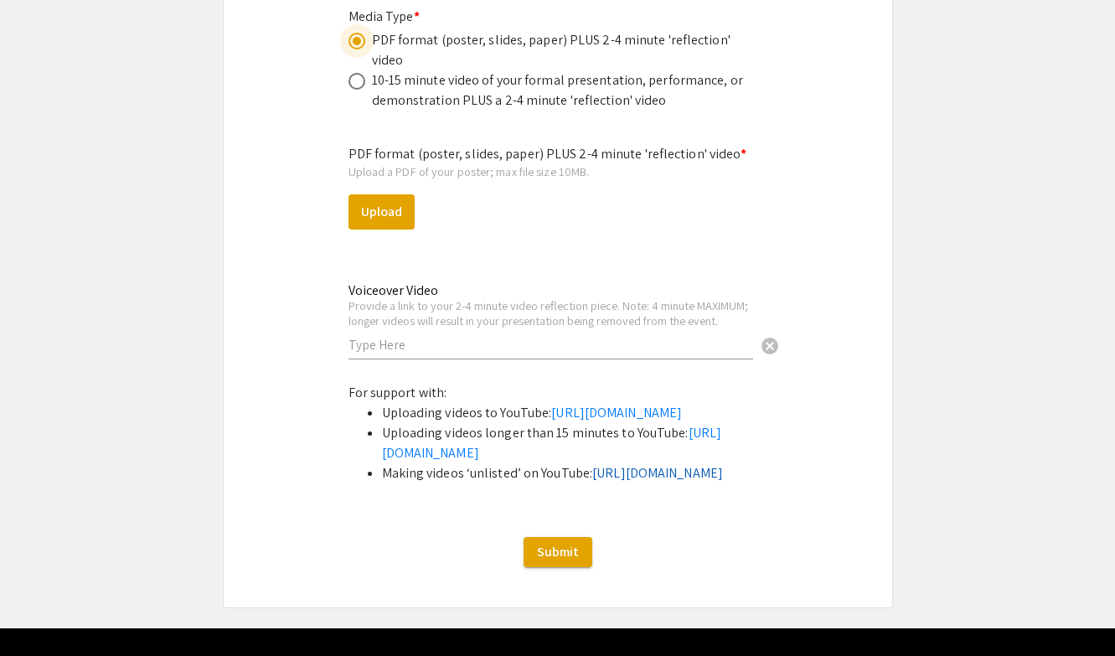
scroll to position [5129, 0]
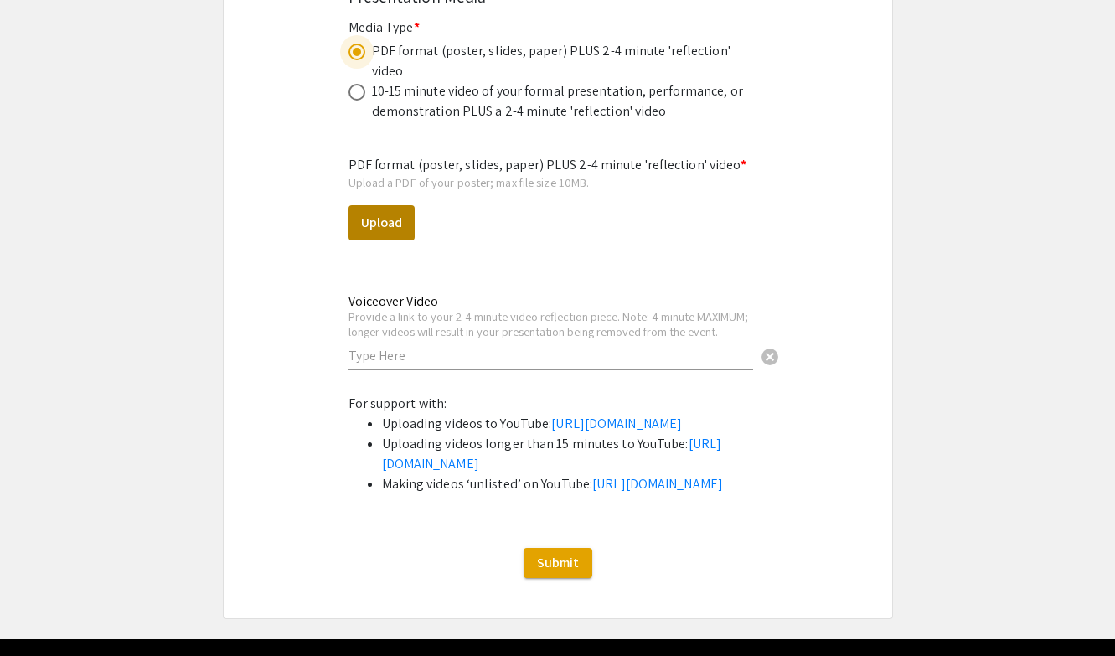
click at [391, 205] on button "Upload" at bounding box center [382, 222] width 66 height 35
click at [385, 205] on button "Upload" at bounding box center [382, 222] width 66 height 35
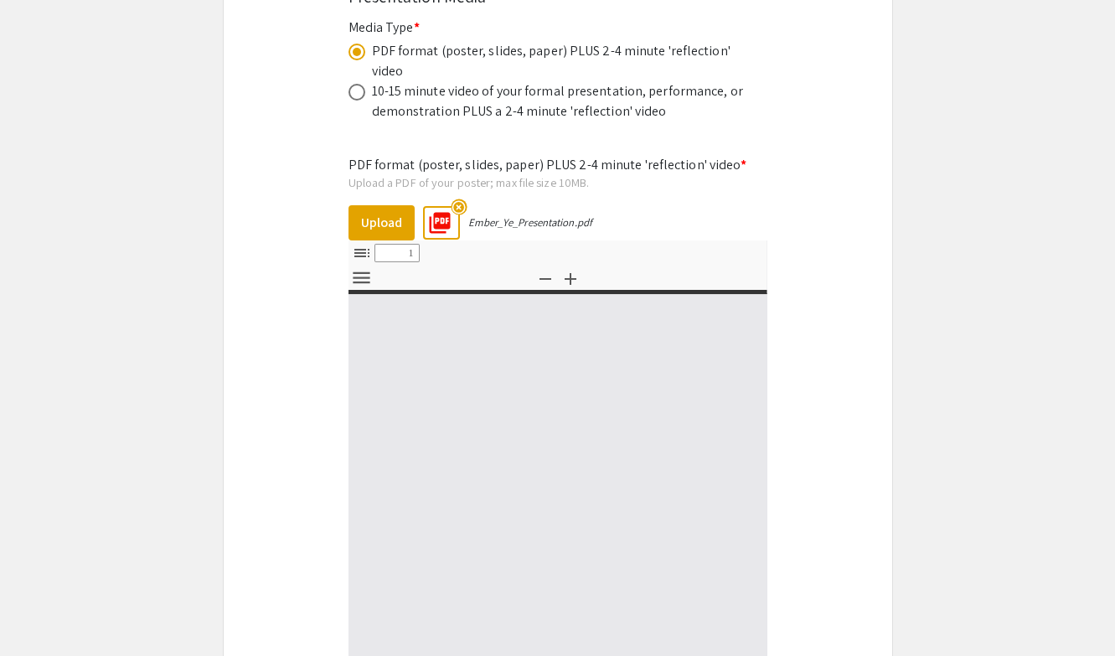
select select "custom"
type input "0"
select select "custom"
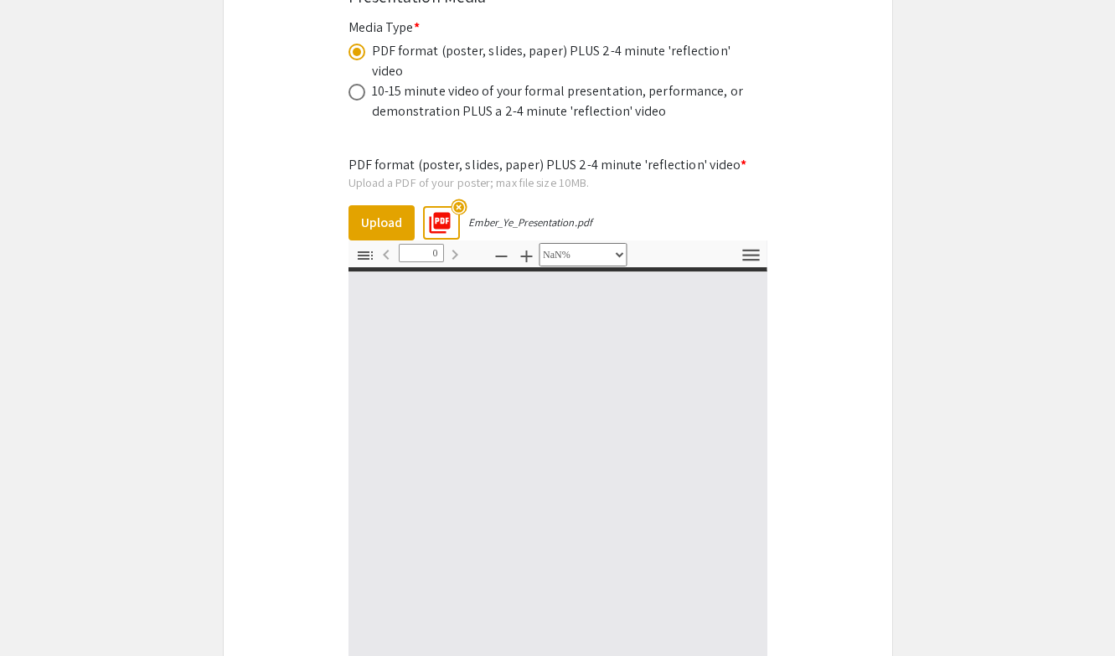
type input "1"
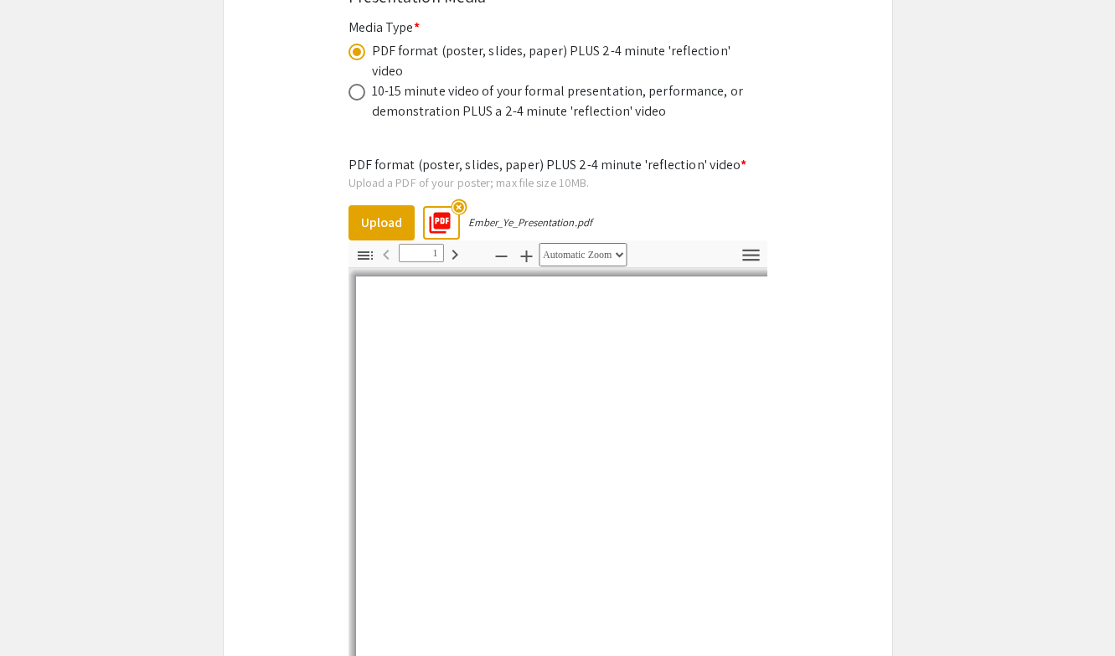
select select "auto"
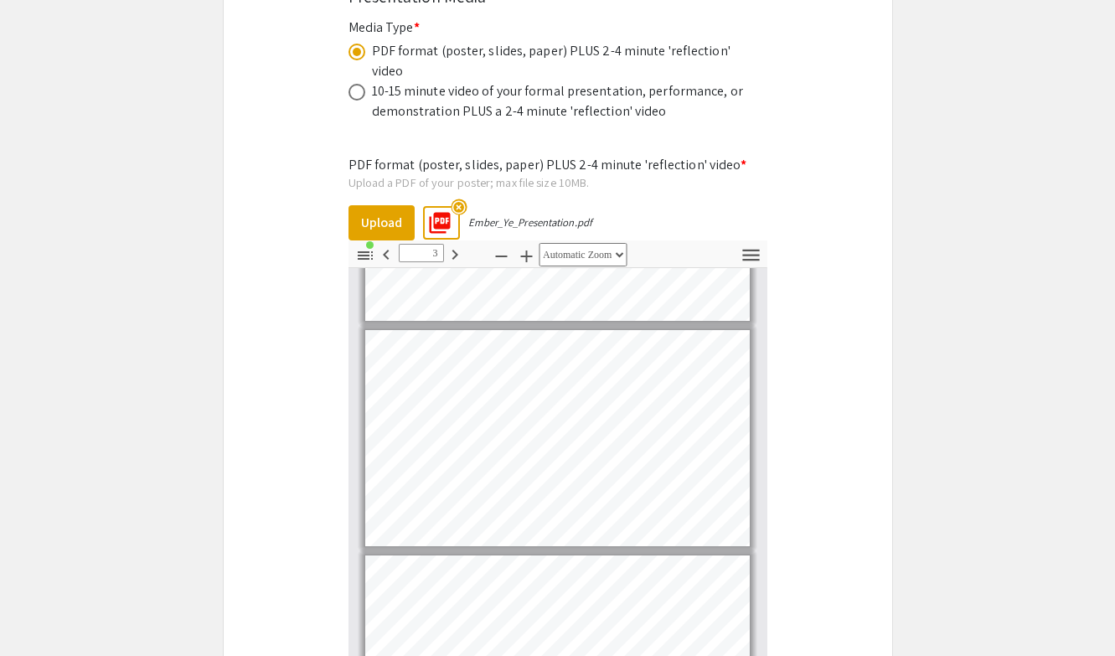
type input "4"
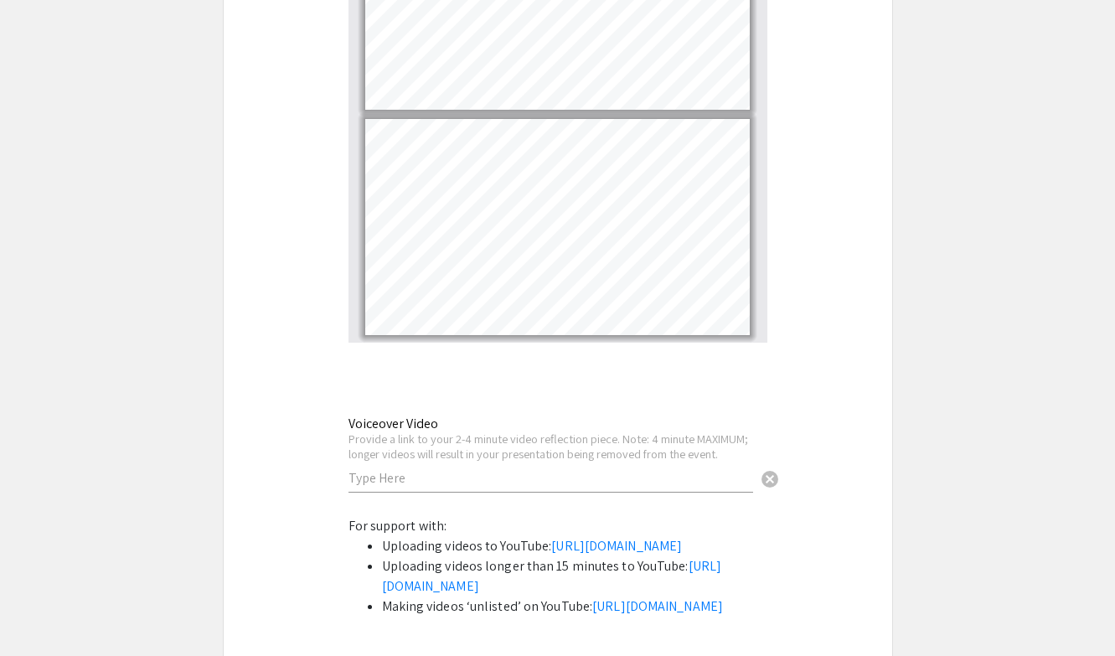
scroll to position [5613, 0]
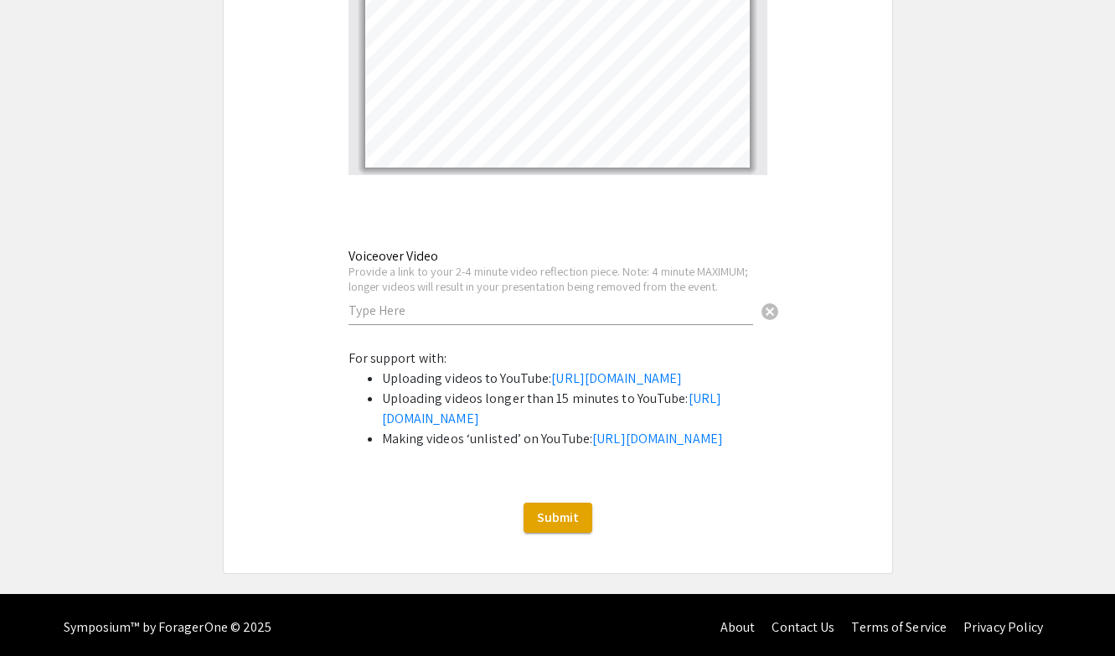
click at [669, 302] on input "text" at bounding box center [551, 311] width 405 height 18
